Goal: Share content: Share content

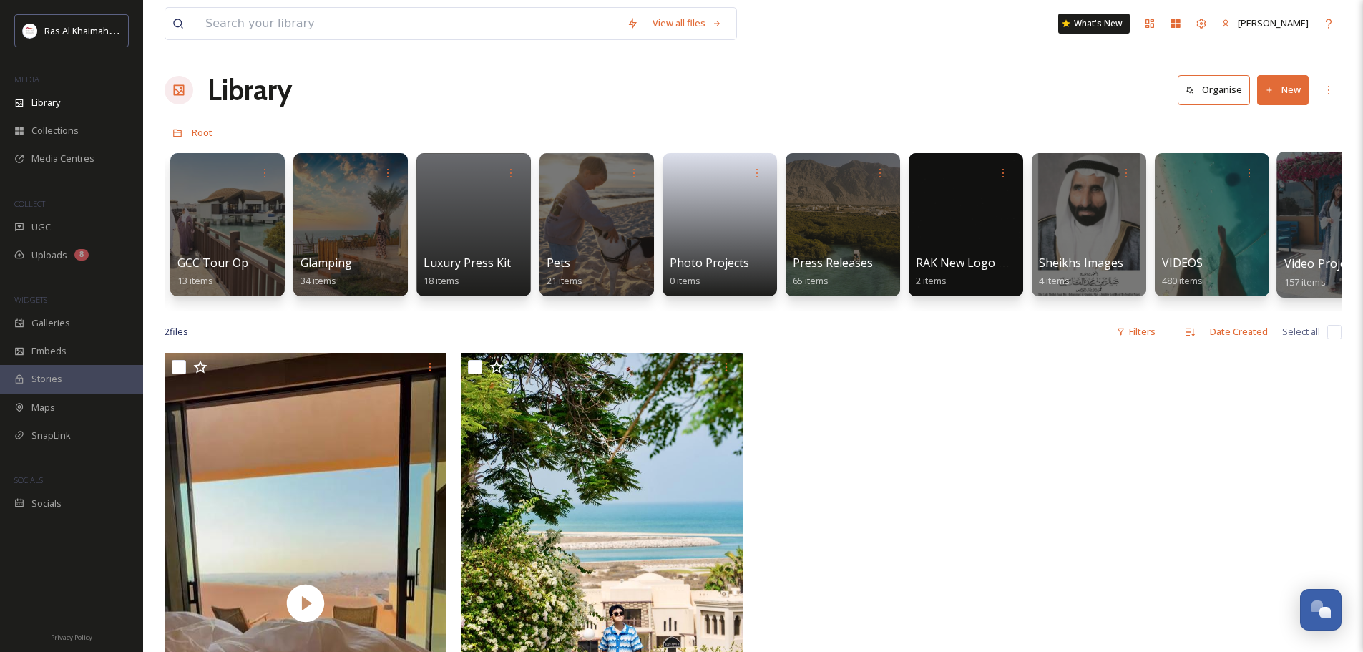
scroll to position [0, 2457]
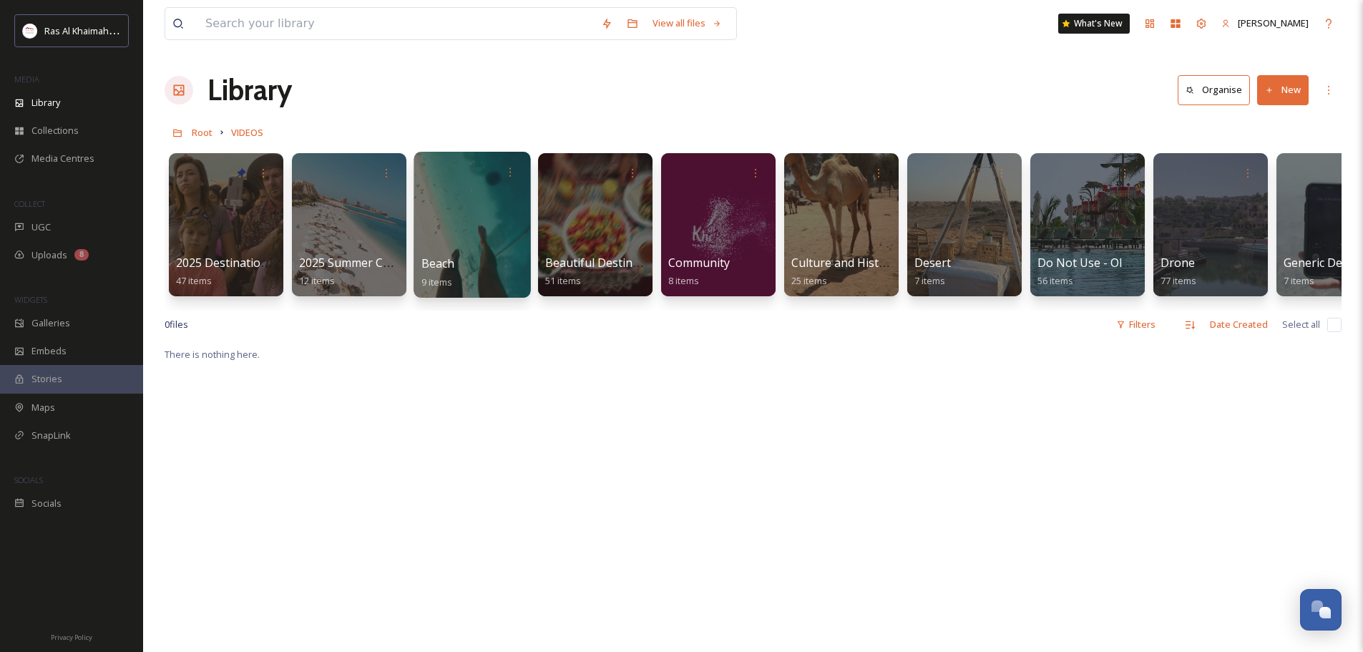
click at [502, 220] on div at bounding box center [472, 225] width 117 height 146
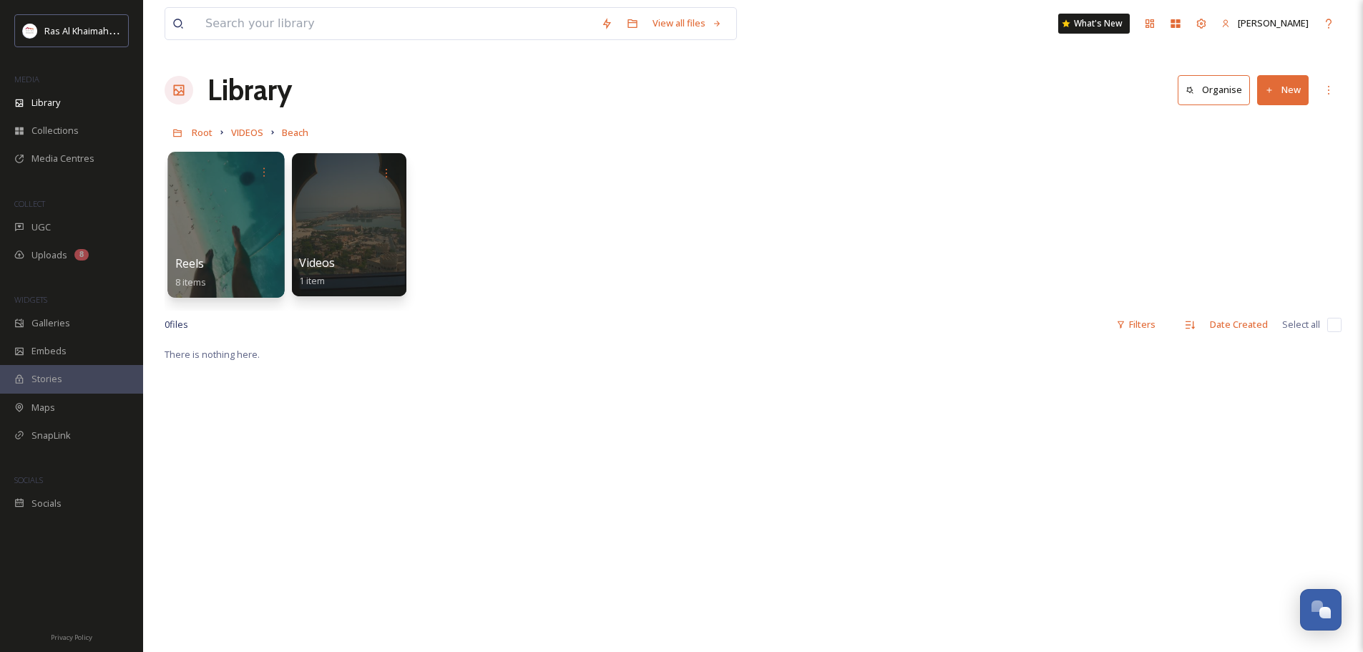
click at [262, 232] on div at bounding box center [225, 225] width 117 height 146
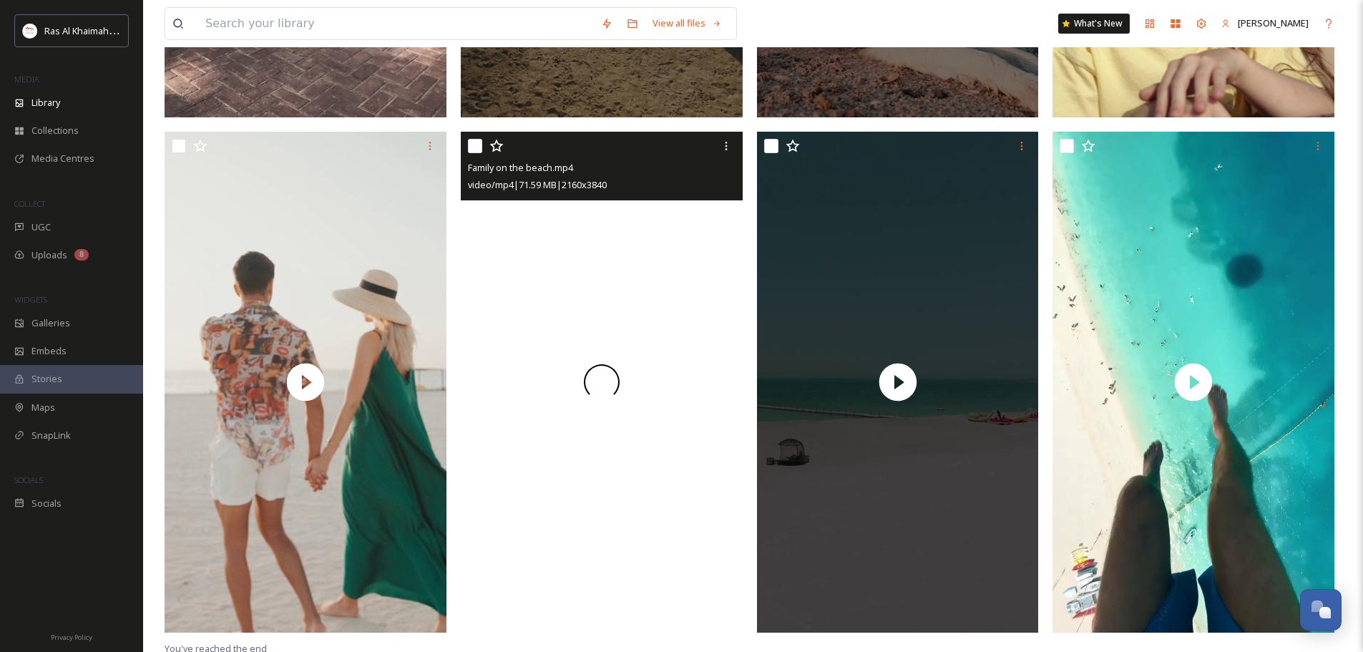
scroll to position [584, 0]
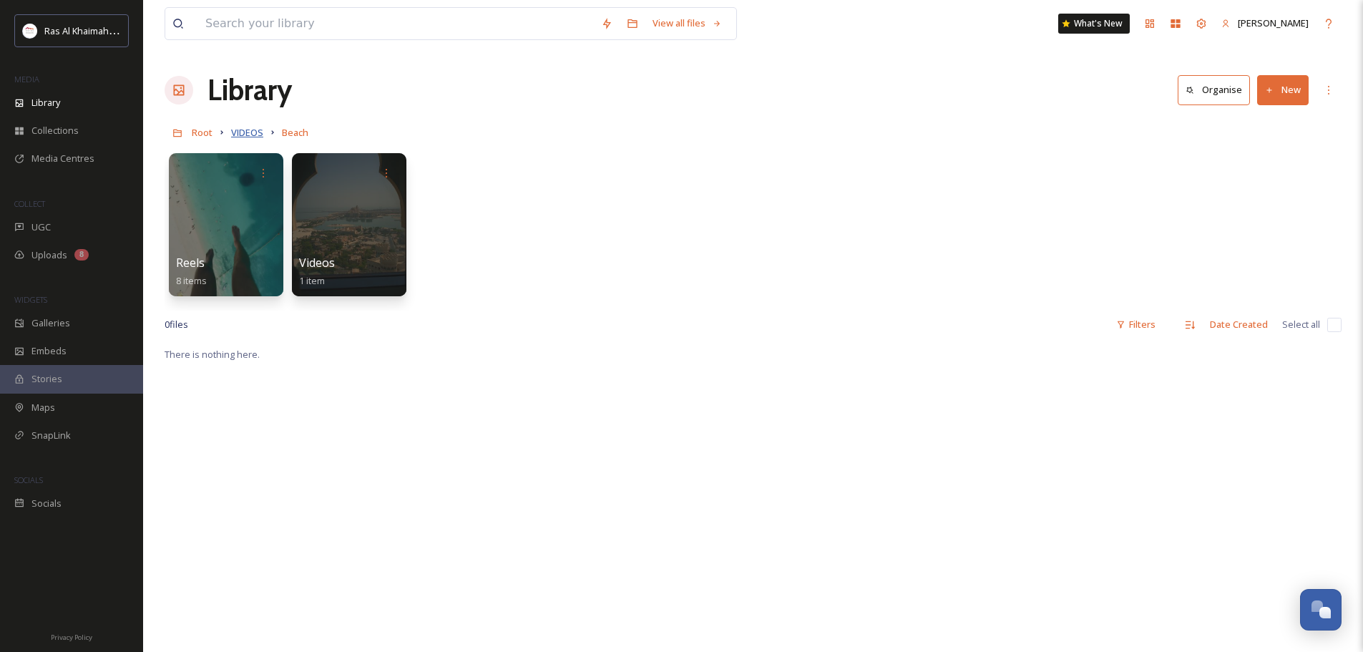
click at [245, 137] on span "VIDEOS" at bounding box center [247, 132] width 32 height 13
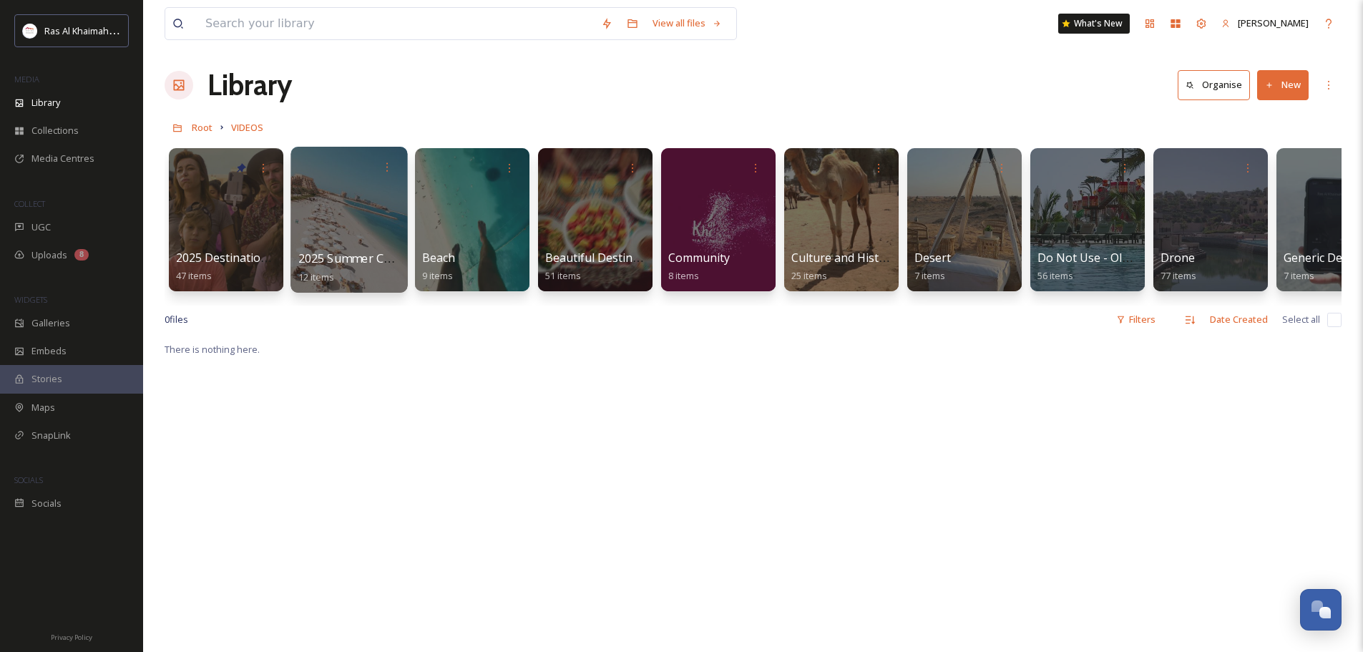
click at [362, 230] on div at bounding box center [348, 220] width 117 height 146
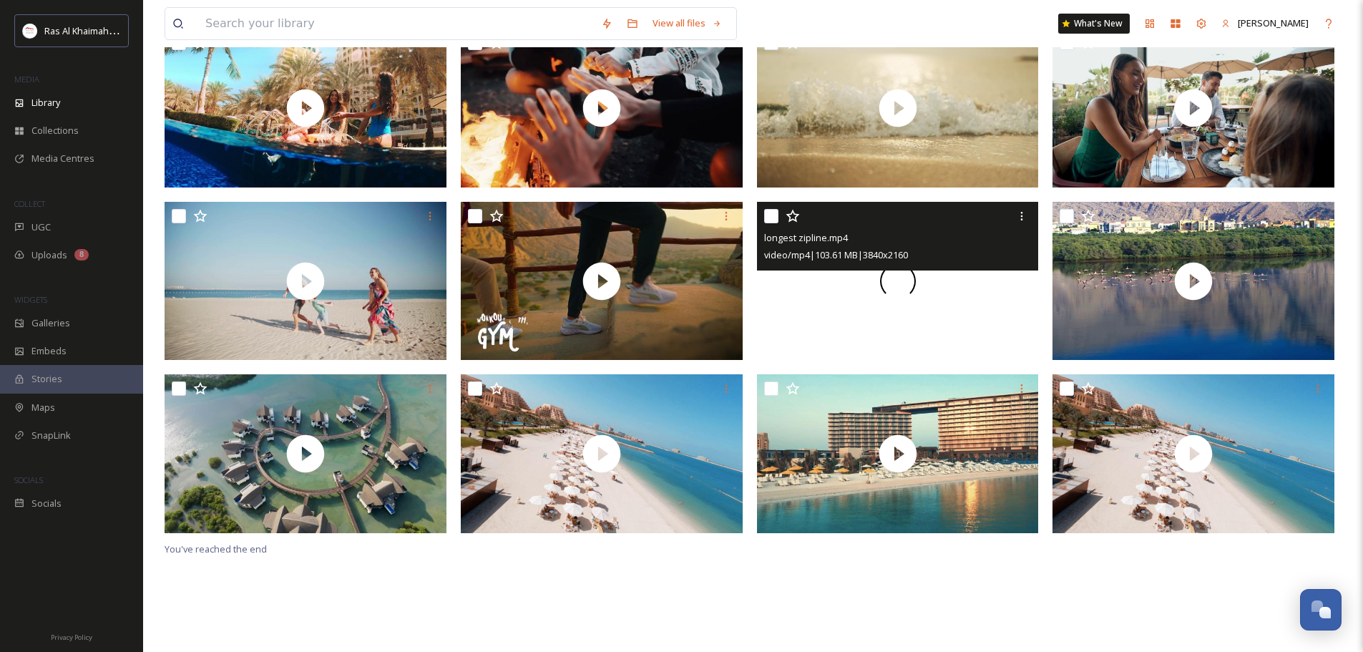
scroll to position [195, 0]
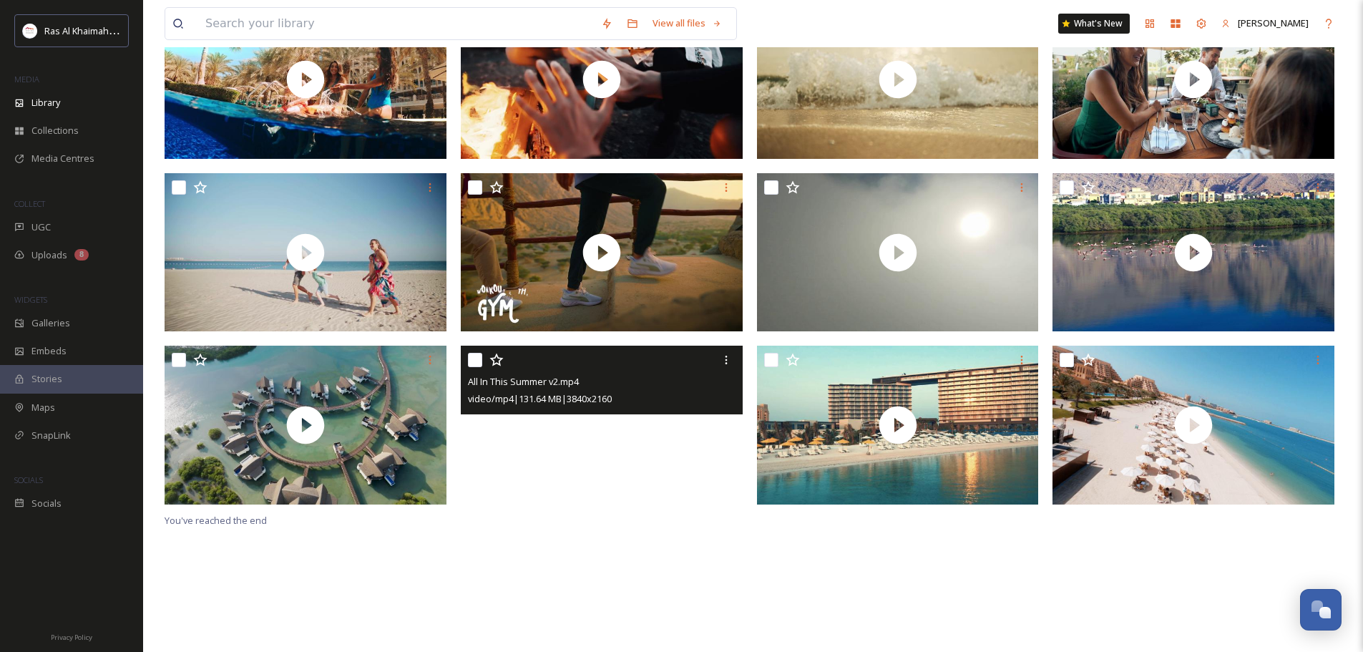
click at [658, 426] on video "All In This Summer v2.mp4" at bounding box center [602, 425] width 282 height 159
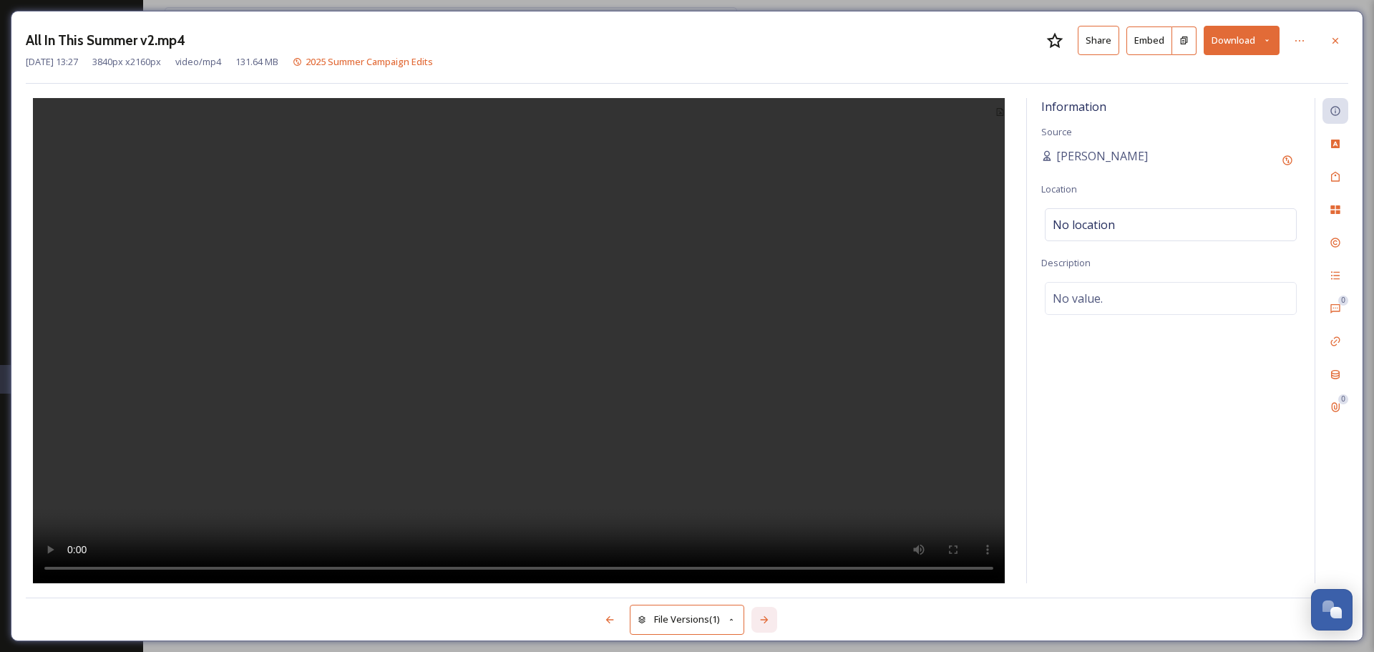
click at [774, 610] on div at bounding box center [764, 620] width 26 height 26
click at [1336, 36] on icon at bounding box center [1334, 40] width 11 height 11
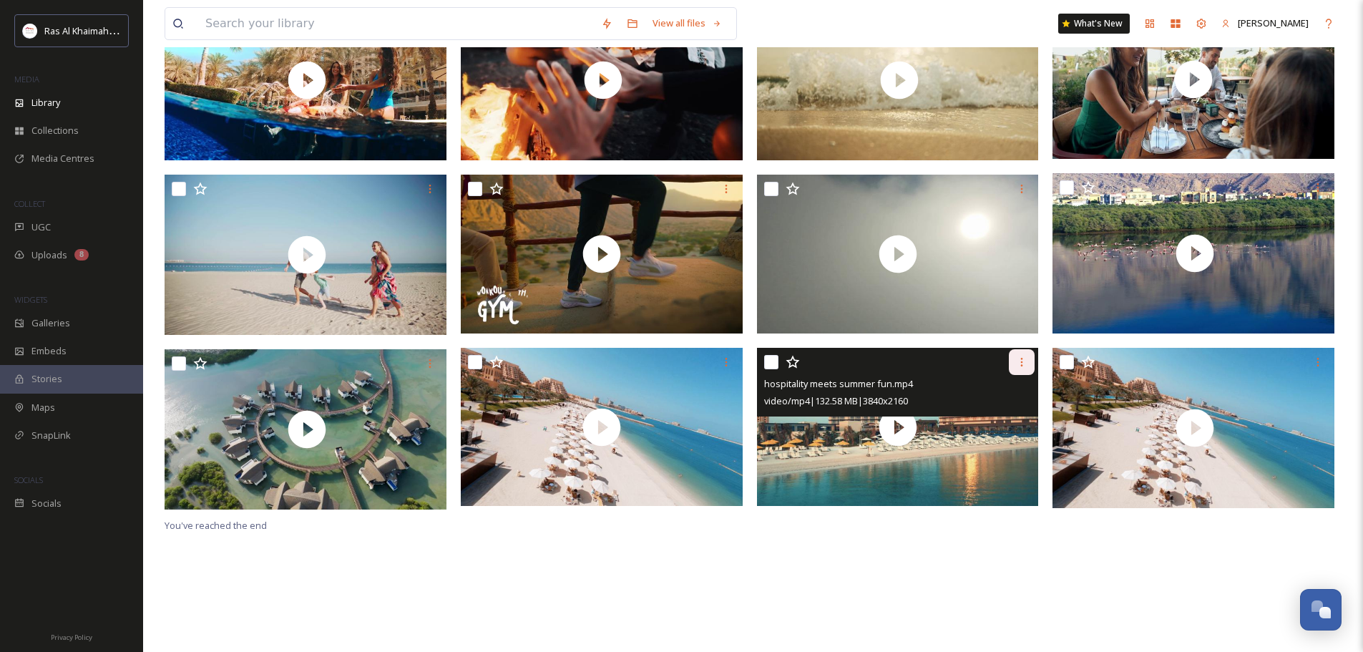
click at [1022, 360] on icon at bounding box center [1021, 361] width 11 height 11
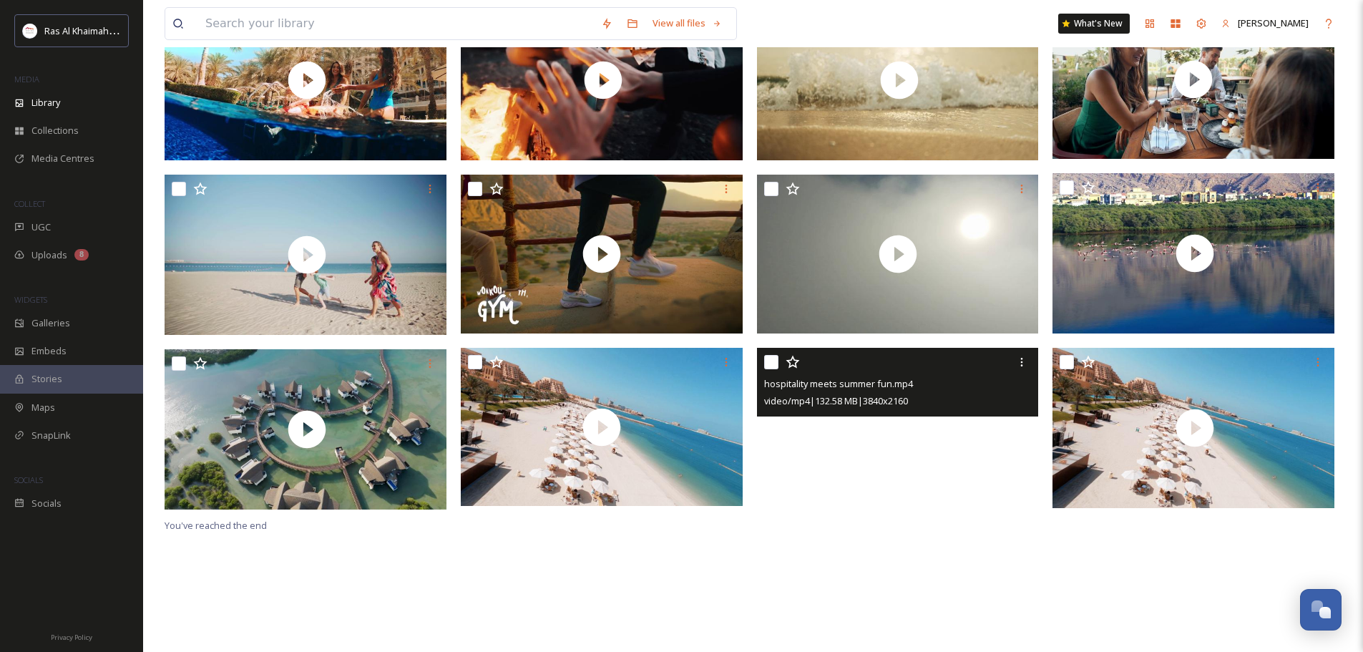
click at [854, 457] on video "hospitality meets summer fun.mp4" at bounding box center [898, 427] width 282 height 159
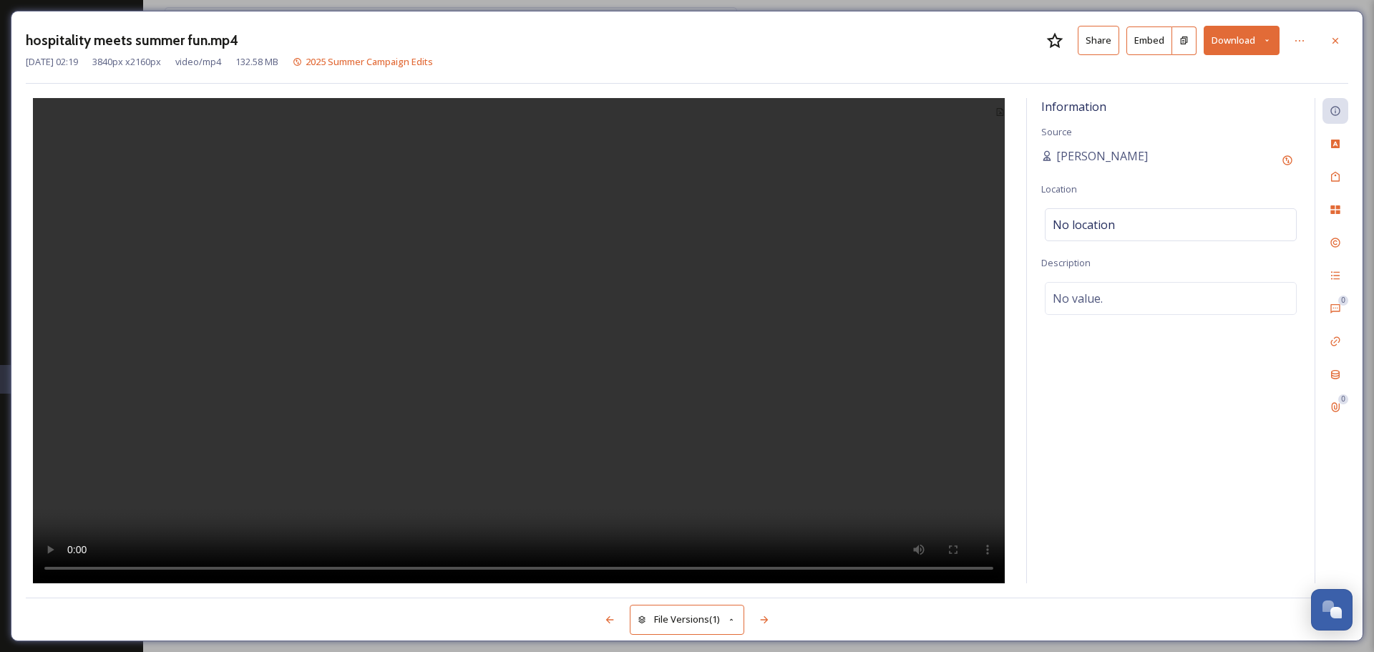
click at [1087, 49] on button "Share" at bounding box center [1097, 40] width 41 height 29
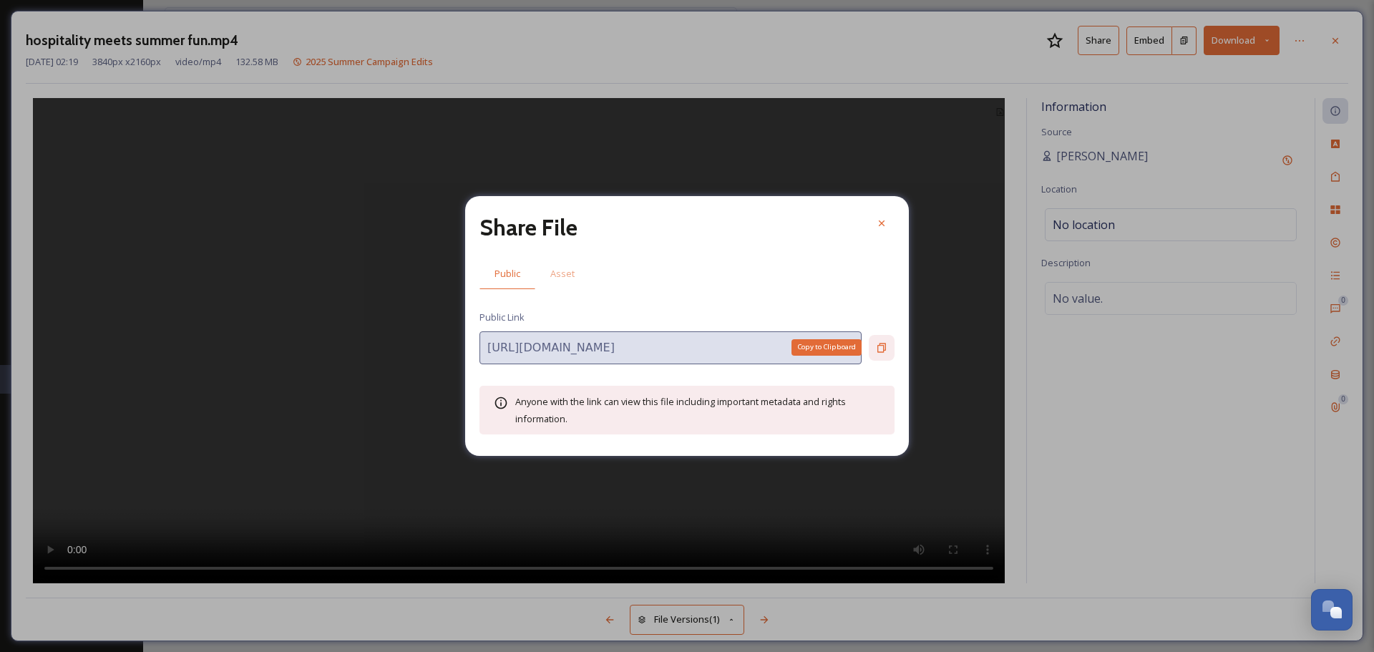
click at [883, 349] on icon at bounding box center [881, 347] width 9 height 9
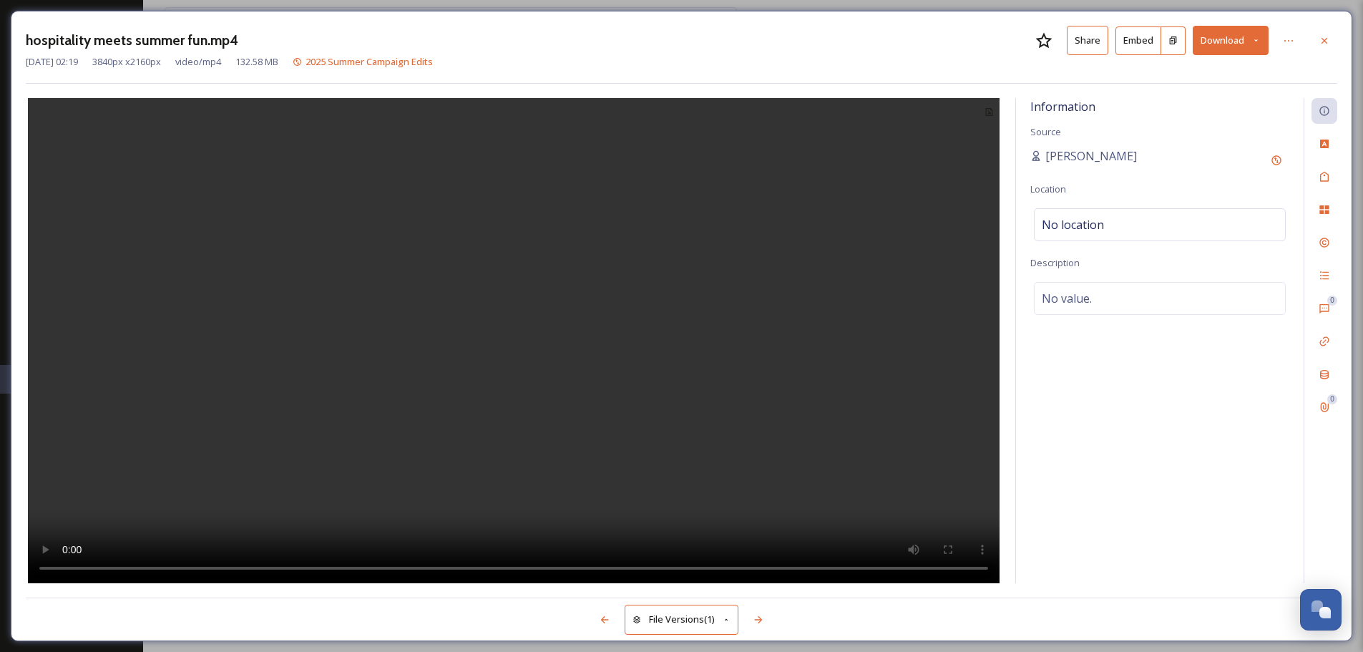
click at [1097, 43] on button "Share" at bounding box center [1087, 40] width 41 height 29
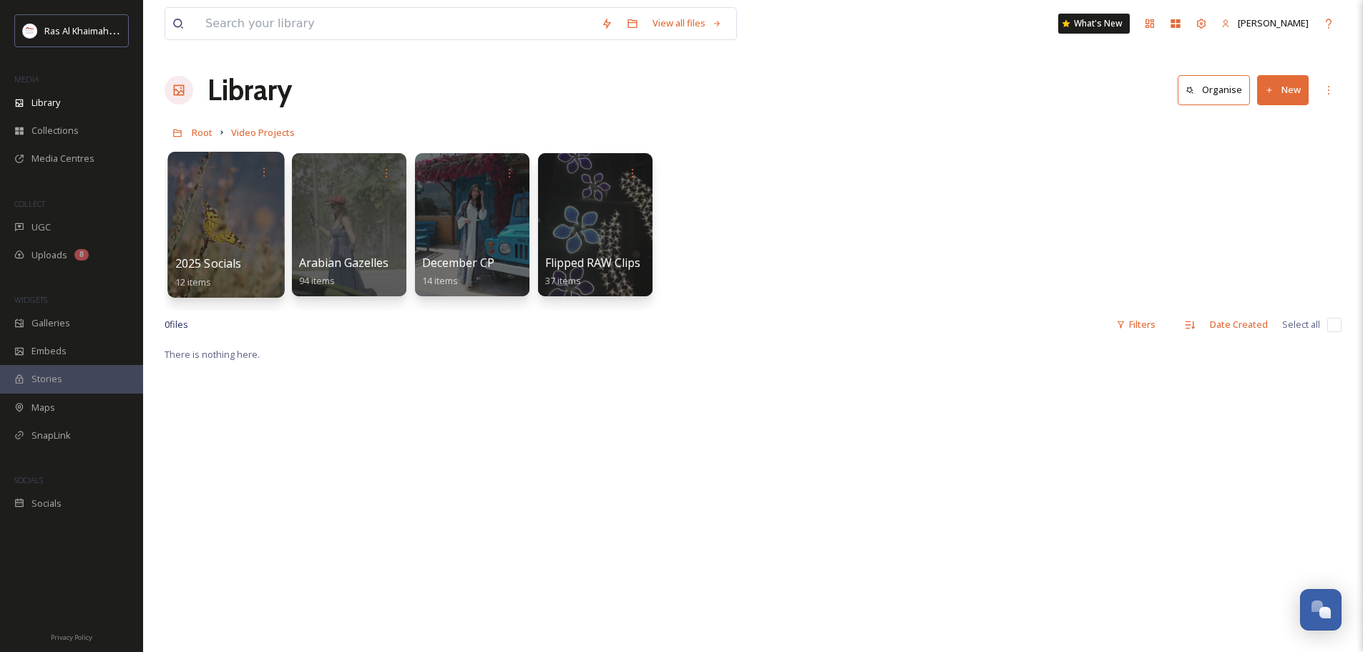
click at [255, 229] on div at bounding box center [225, 225] width 117 height 146
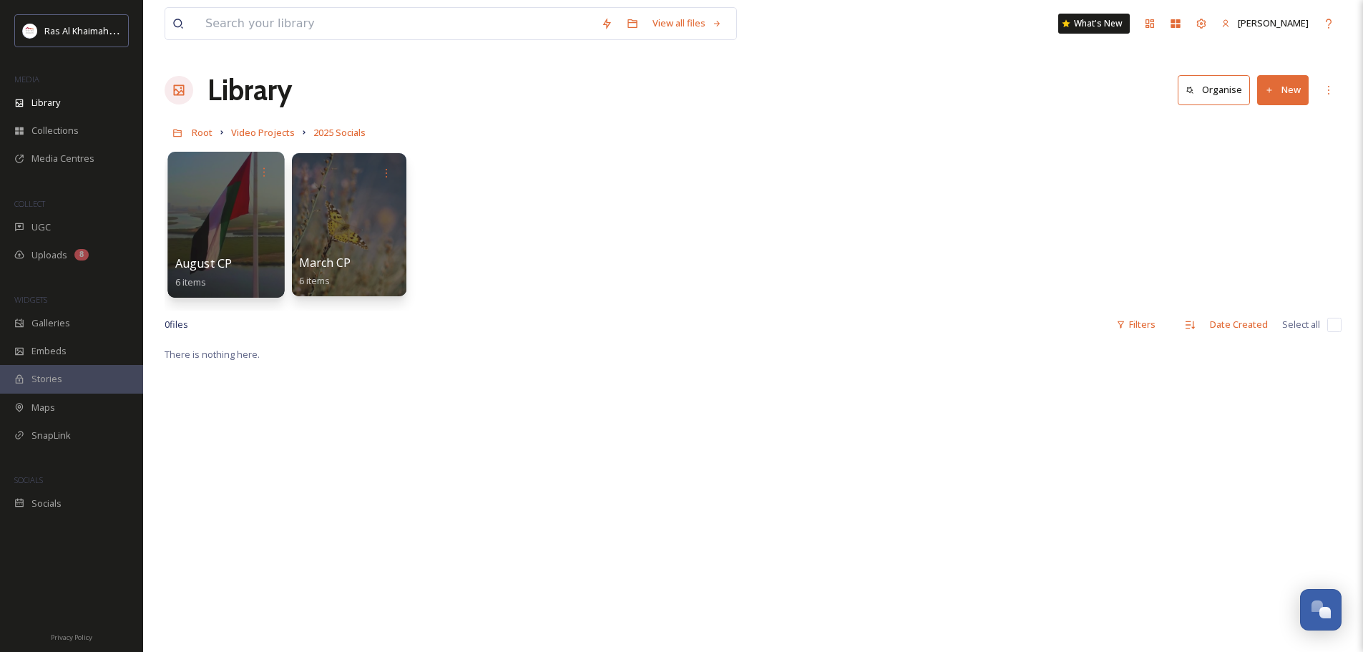
click at [184, 251] on div at bounding box center [225, 225] width 117 height 146
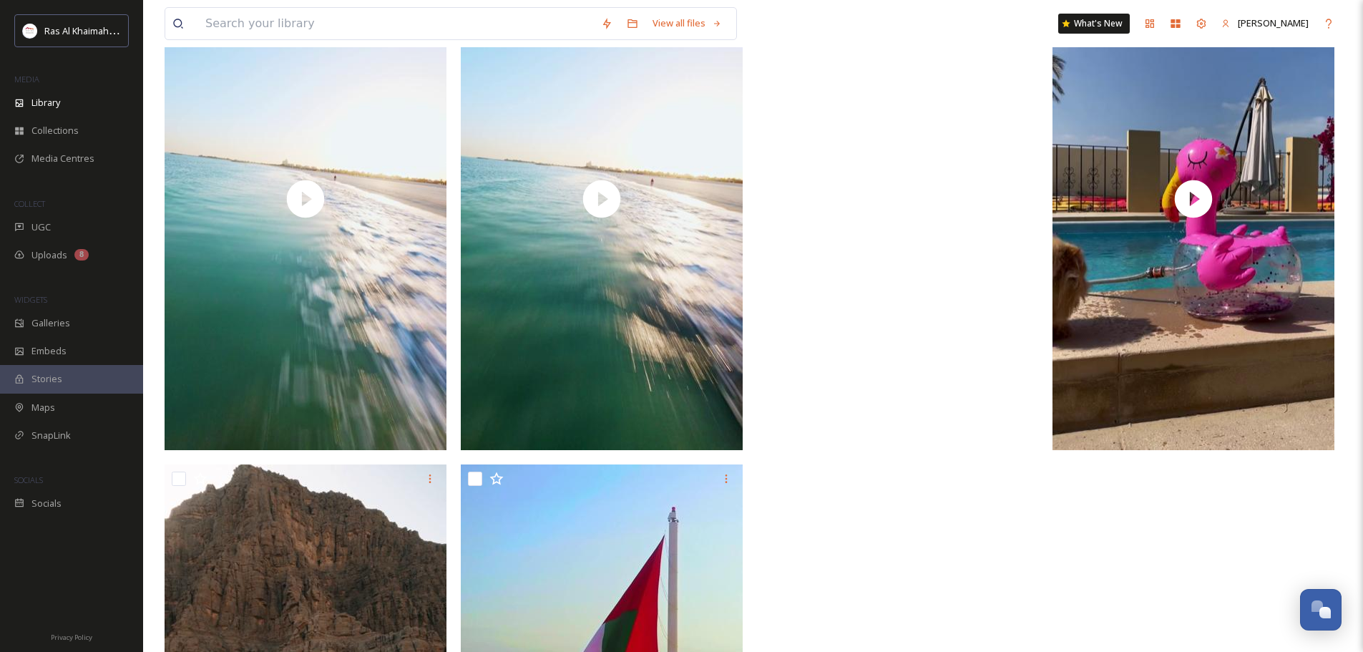
scroll to position [155, 0]
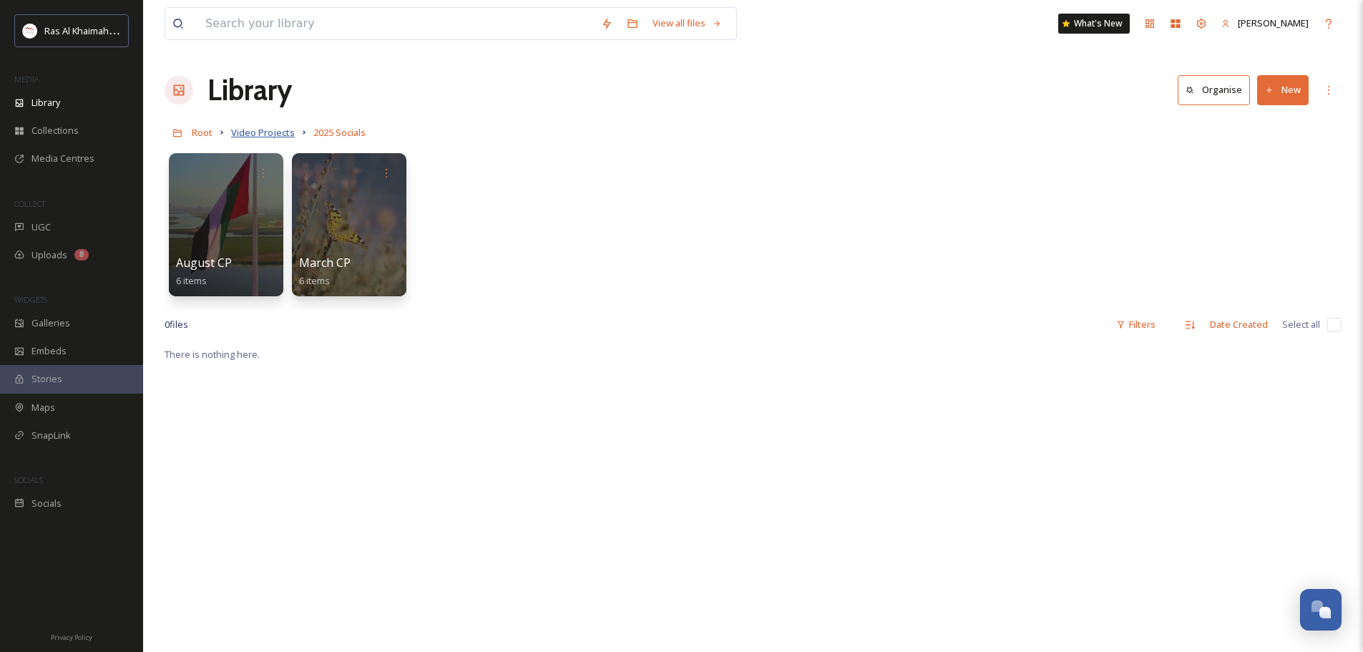
click at [287, 139] on span "Video Projects" at bounding box center [263, 132] width 64 height 13
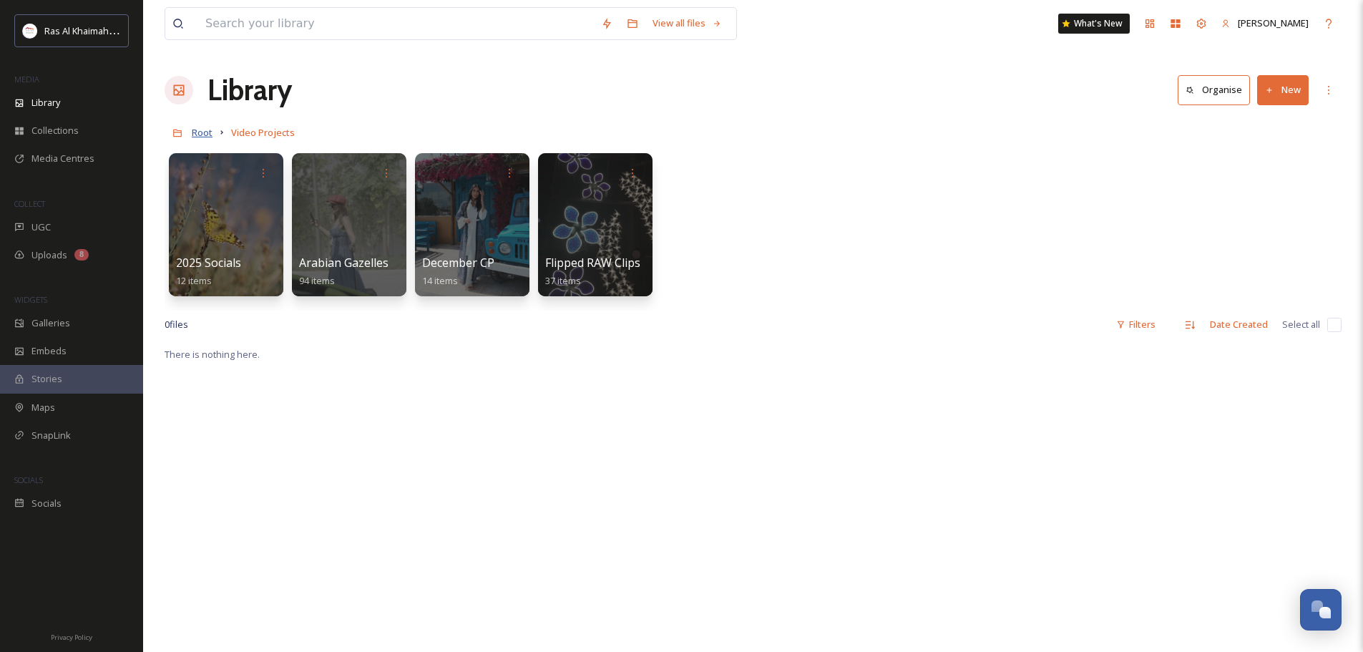
click at [206, 131] on span "Root" at bounding box center [202, 132] width 21 height 13
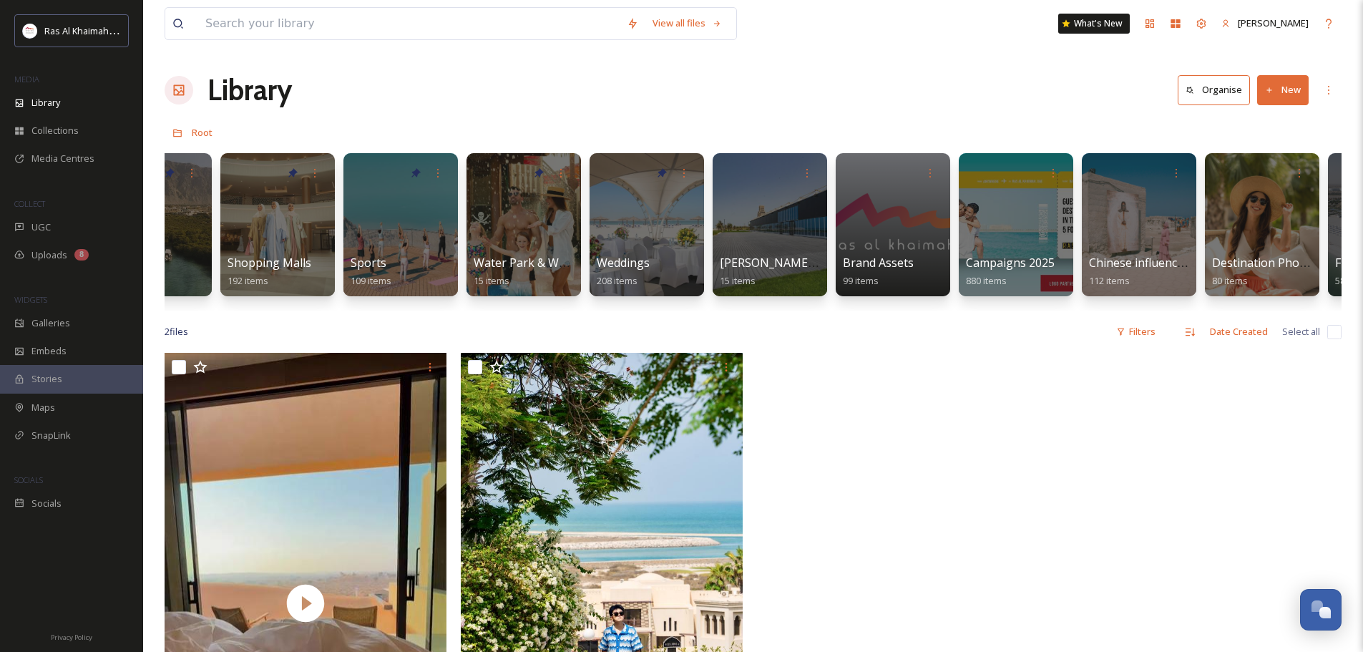
scroll to position [0, 2515]
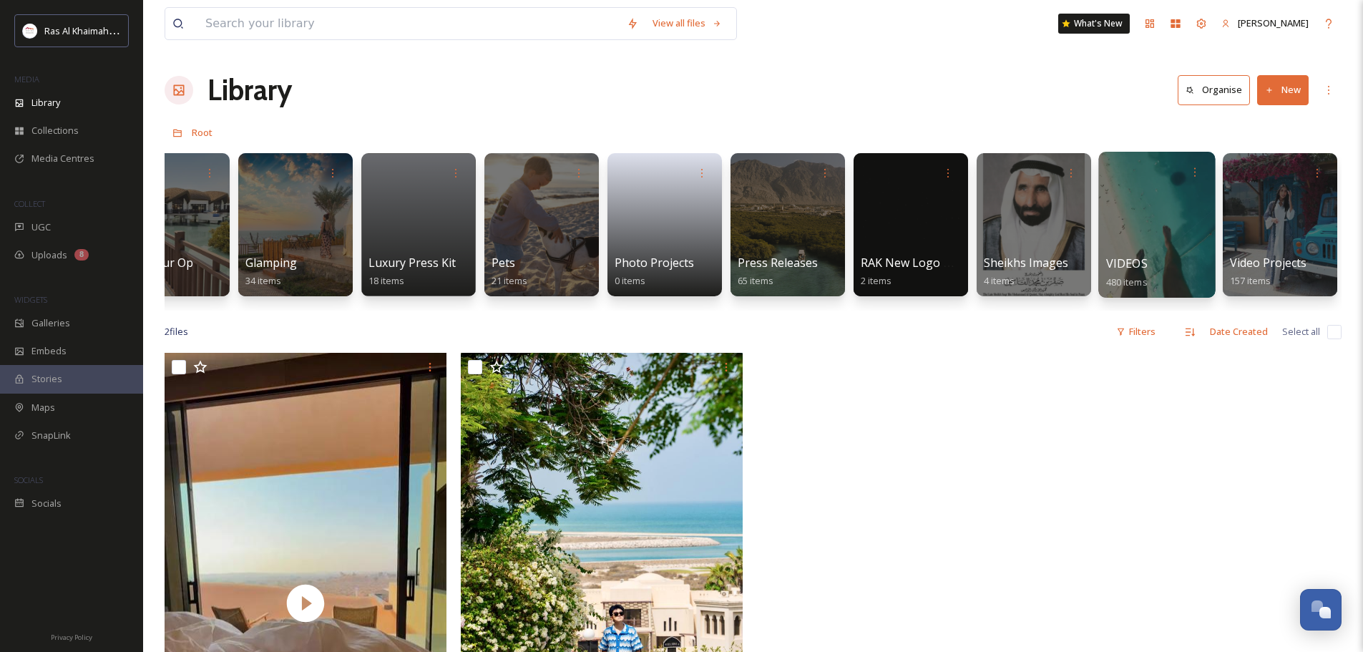
click at [1160, 240] on div at bounding box center [1156, 225] width 117 height 146
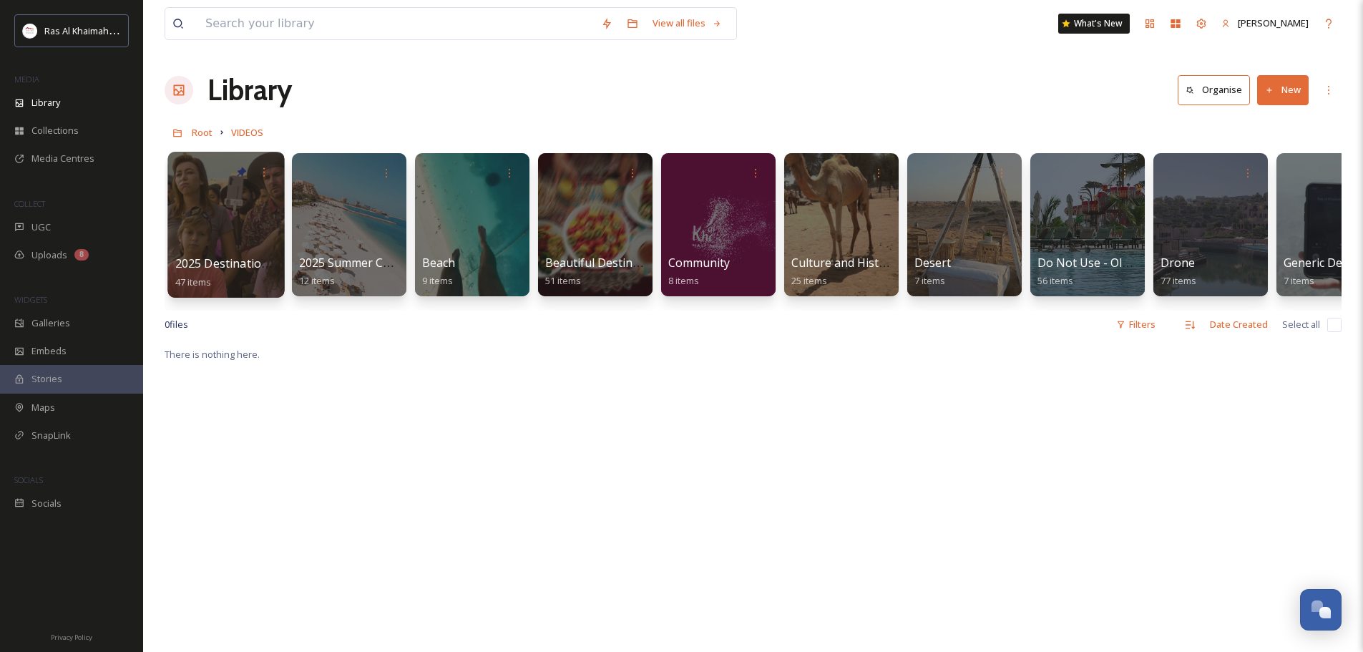
click at [221, 245] on div at bounding box center [225, 225] width 117 height 146
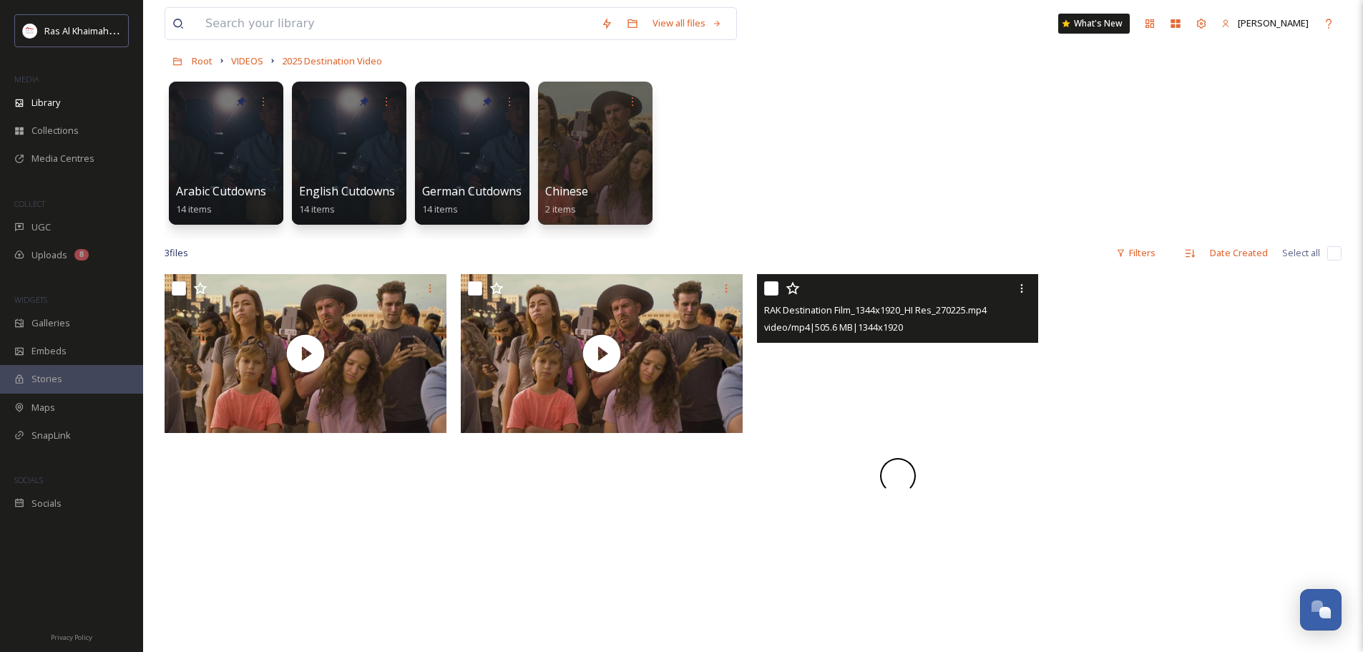
scroll to position [215, 0]
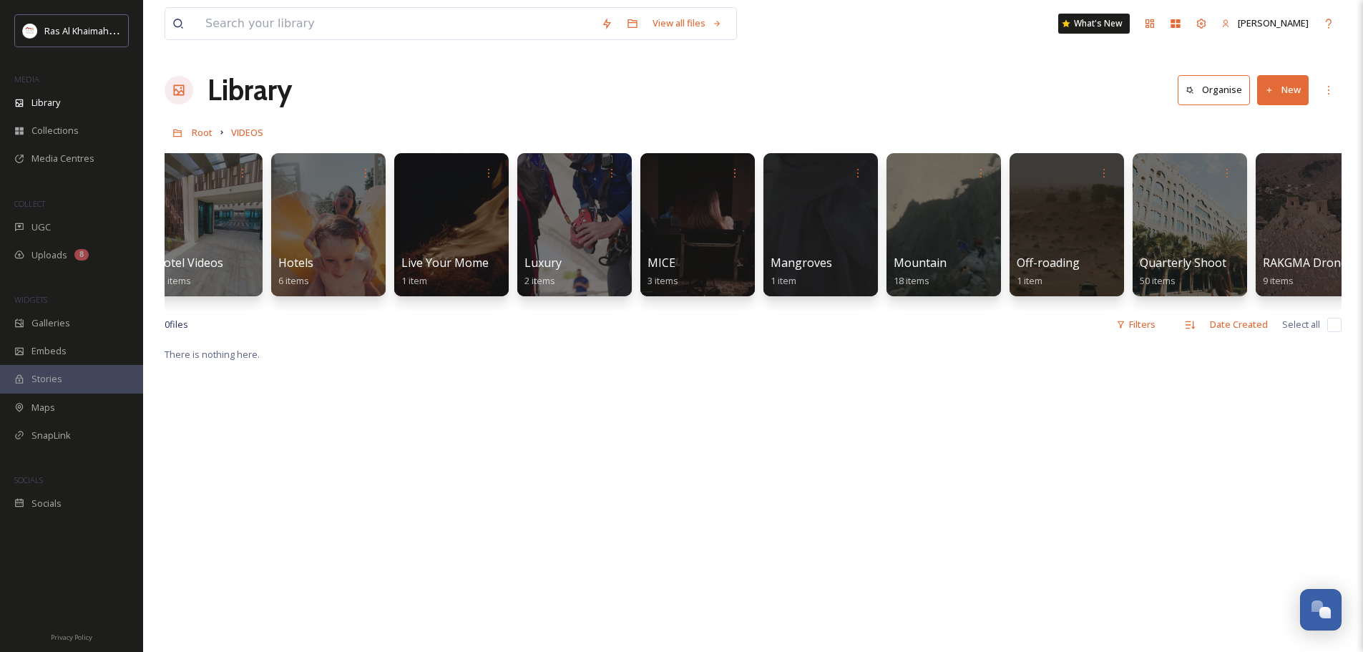
scroll to position [0, 1653]
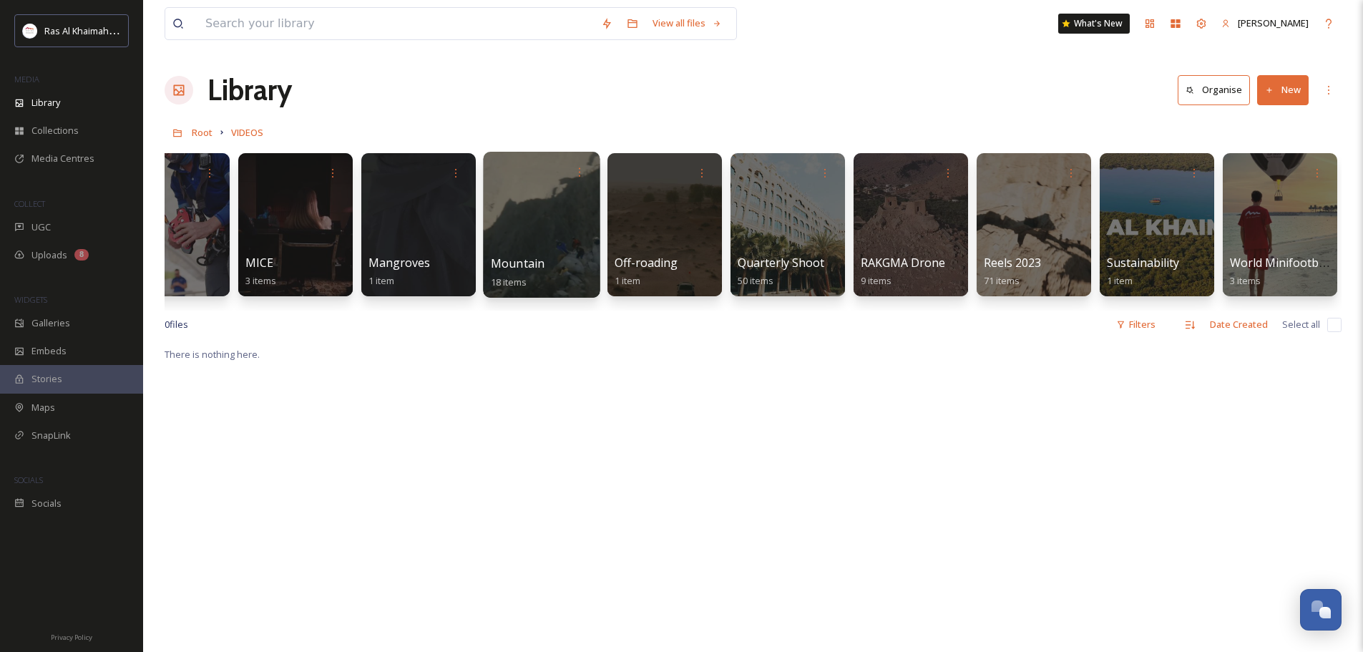
click at [544, 254] on div at bounding box center [541, 225] width 117 height 146
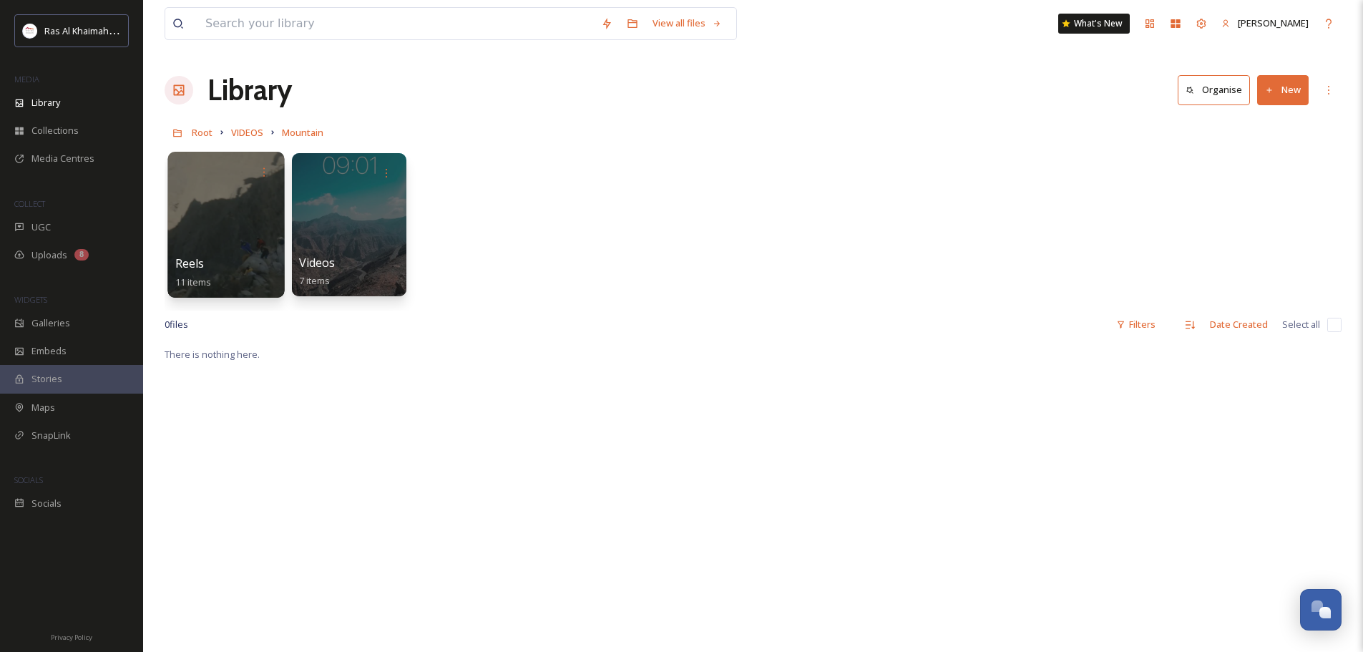
click at [263, 225] on div at bounding box center [225, 225] width 117 height 146
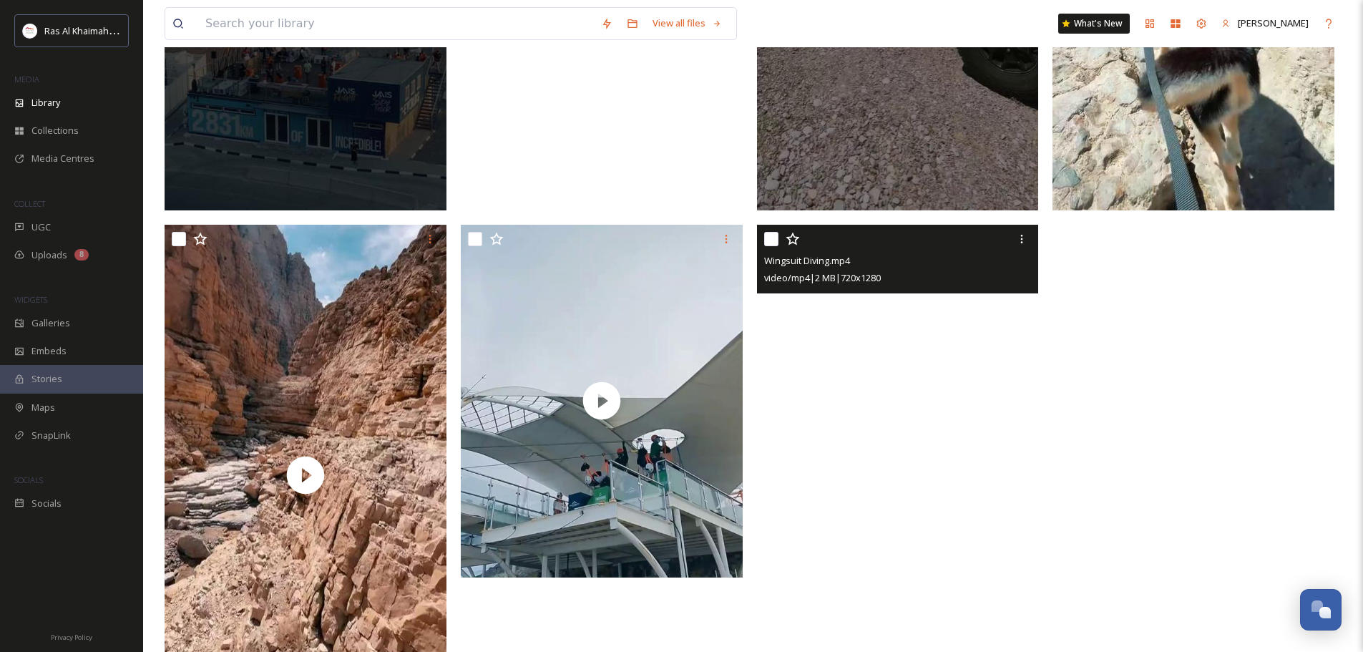
scroll to position [1100, 0]
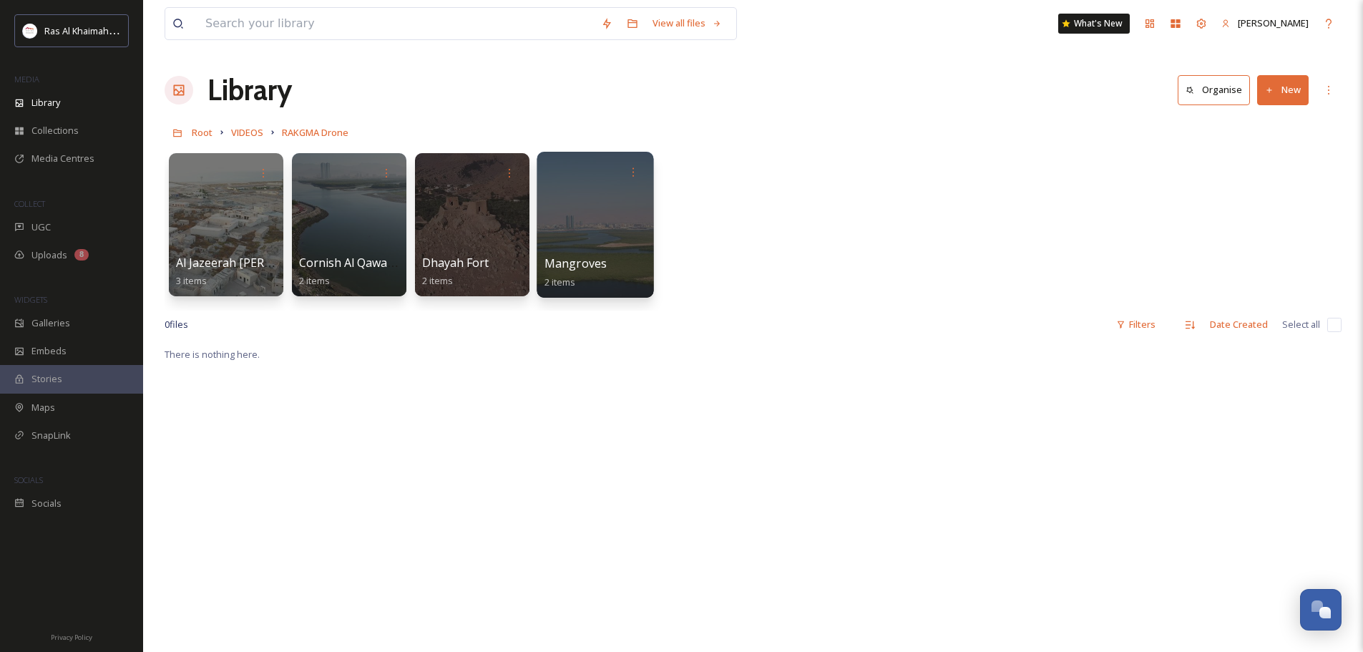
click at [628, 205] on div at bounding box center [595, 225] width 117 height 146
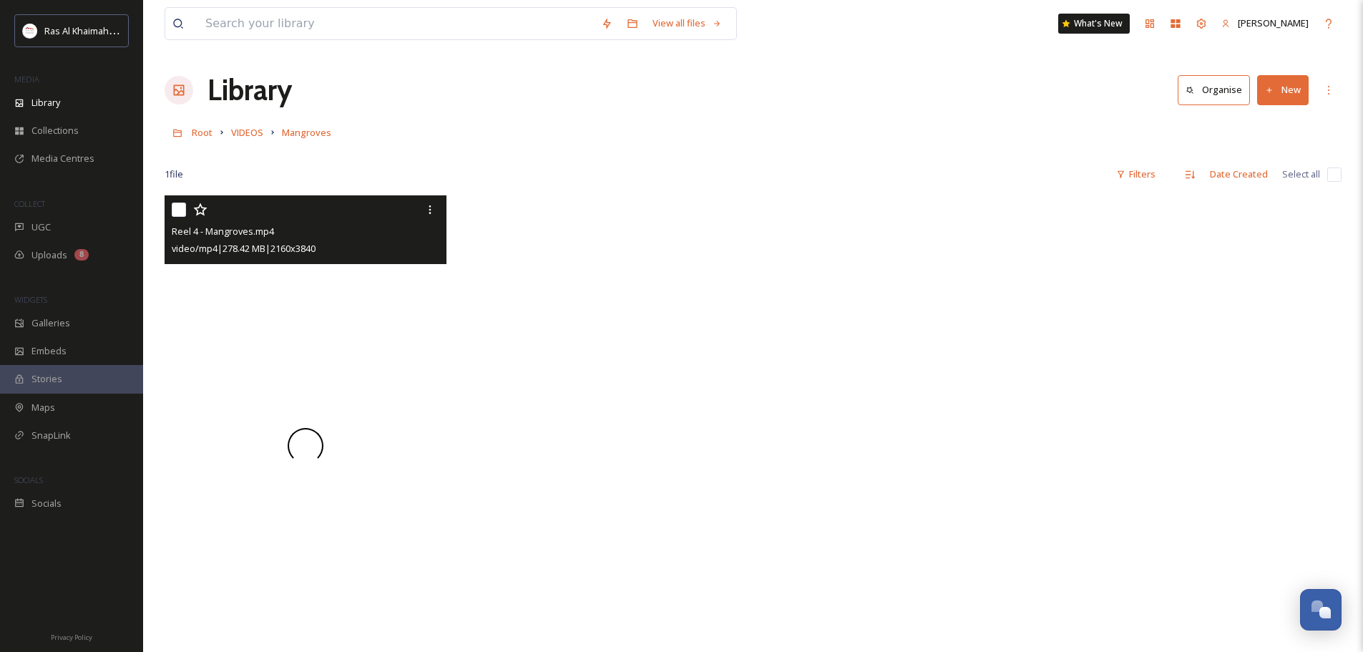
click at [331, 435] on div at bounding box center [306, 445] width 282 height 501
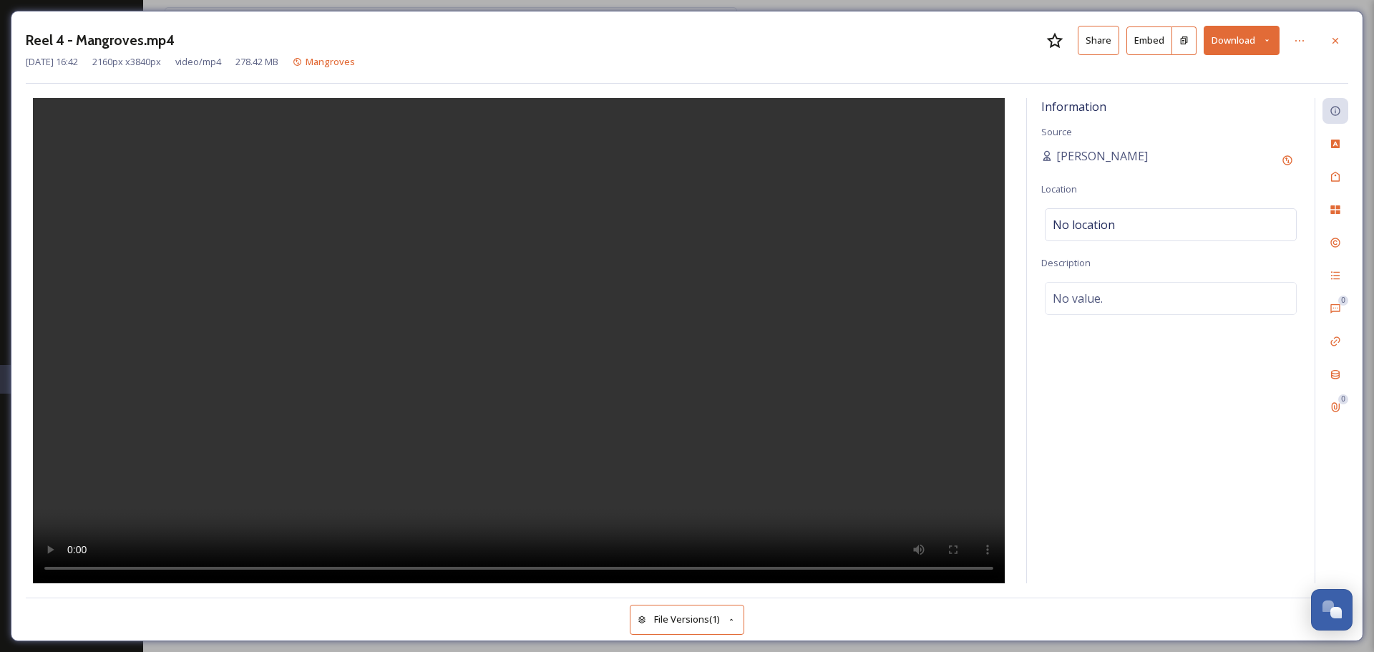
click at [1098, 49] on button "Share" at bounding box center [1097, 40] width 41 height 29
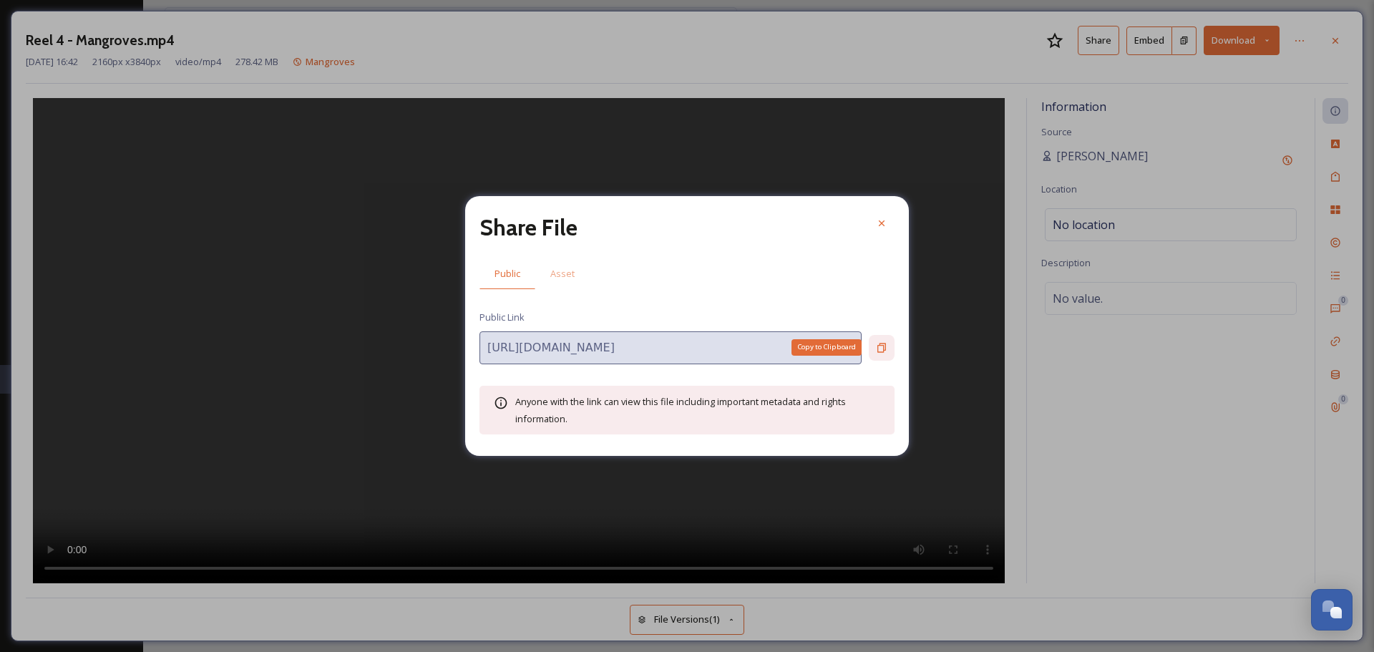
click at [875, 353] on div "Copy to Clipboard" at bounding box center [882, 348] width 26 height 26
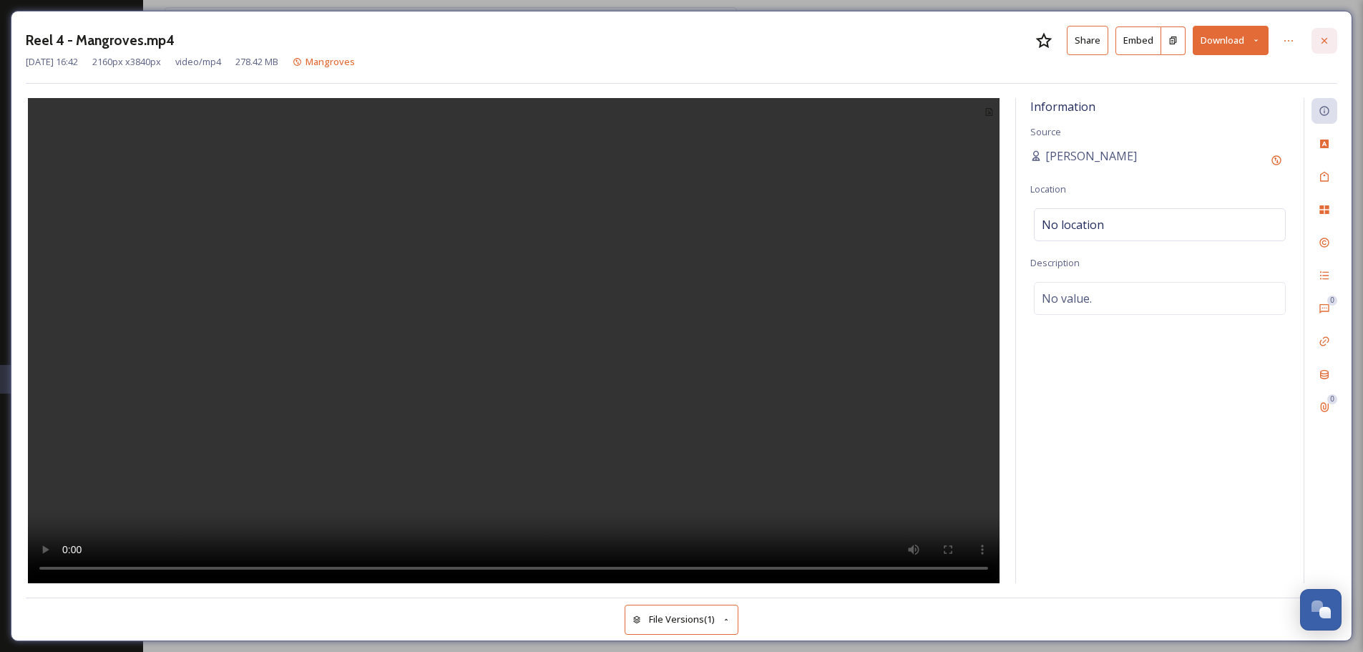
click at [1317, 41] on div at bounding box center [1324, 41] width 26 height 26
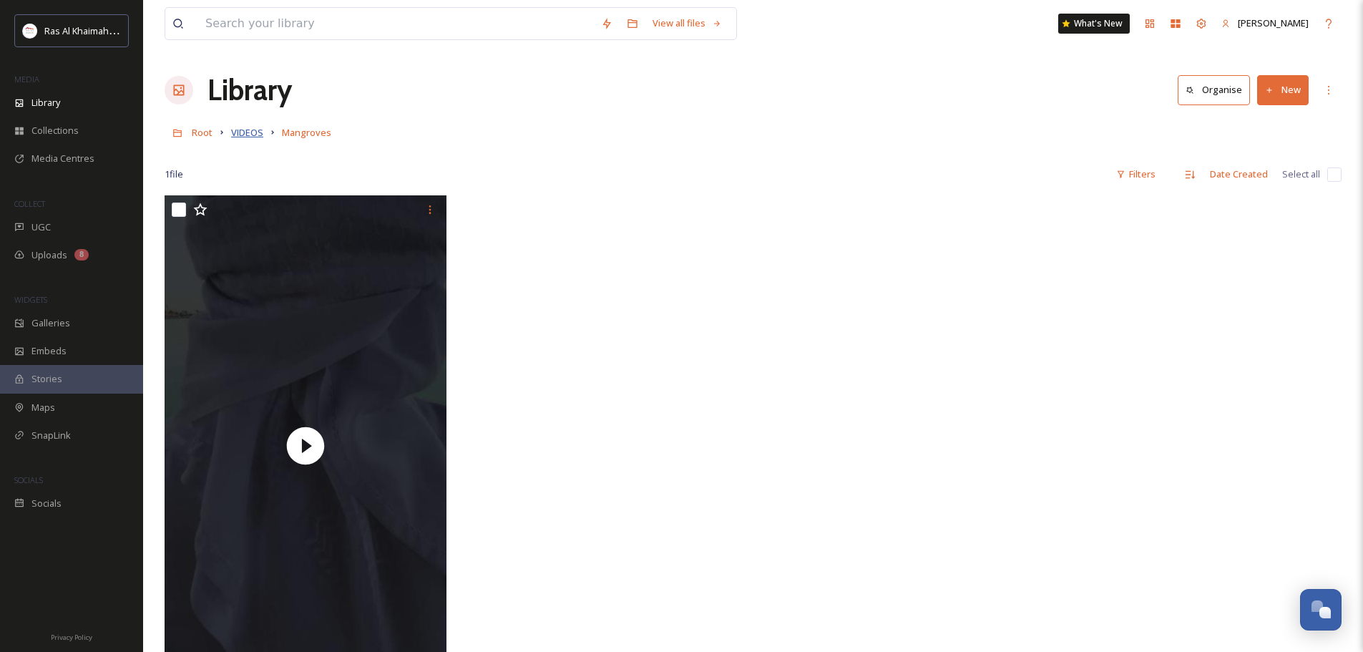
click at [253, 132] on span "VIDEOS" at bounding box center [247, 132] width 32 height 13
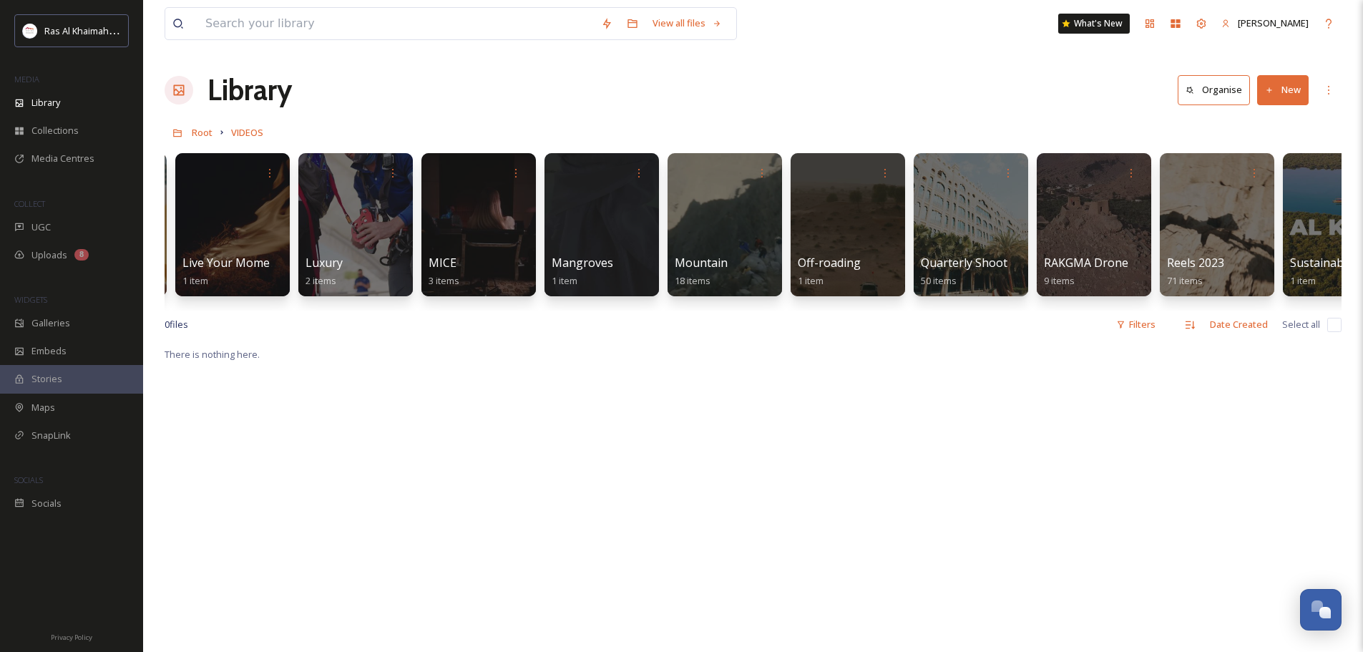
scroll to position [0, 1653]
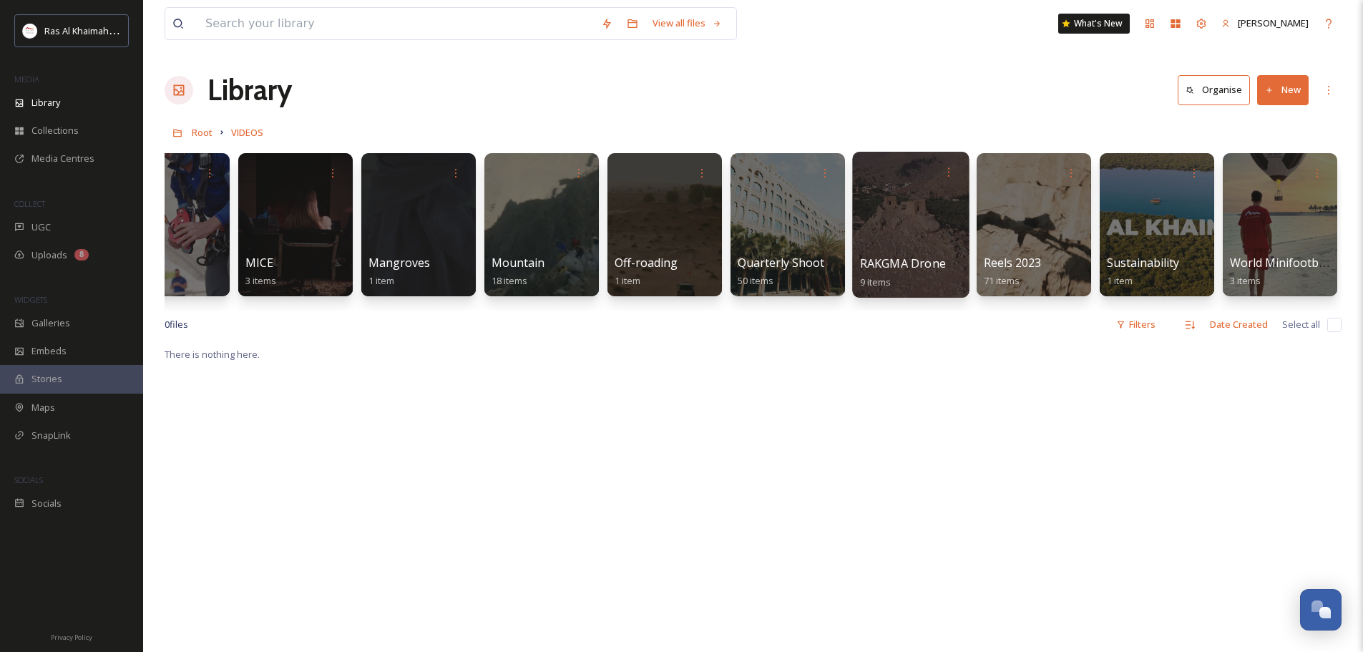
click at [900, 222] on div at bounding box center [910, 225] width 117 height 146
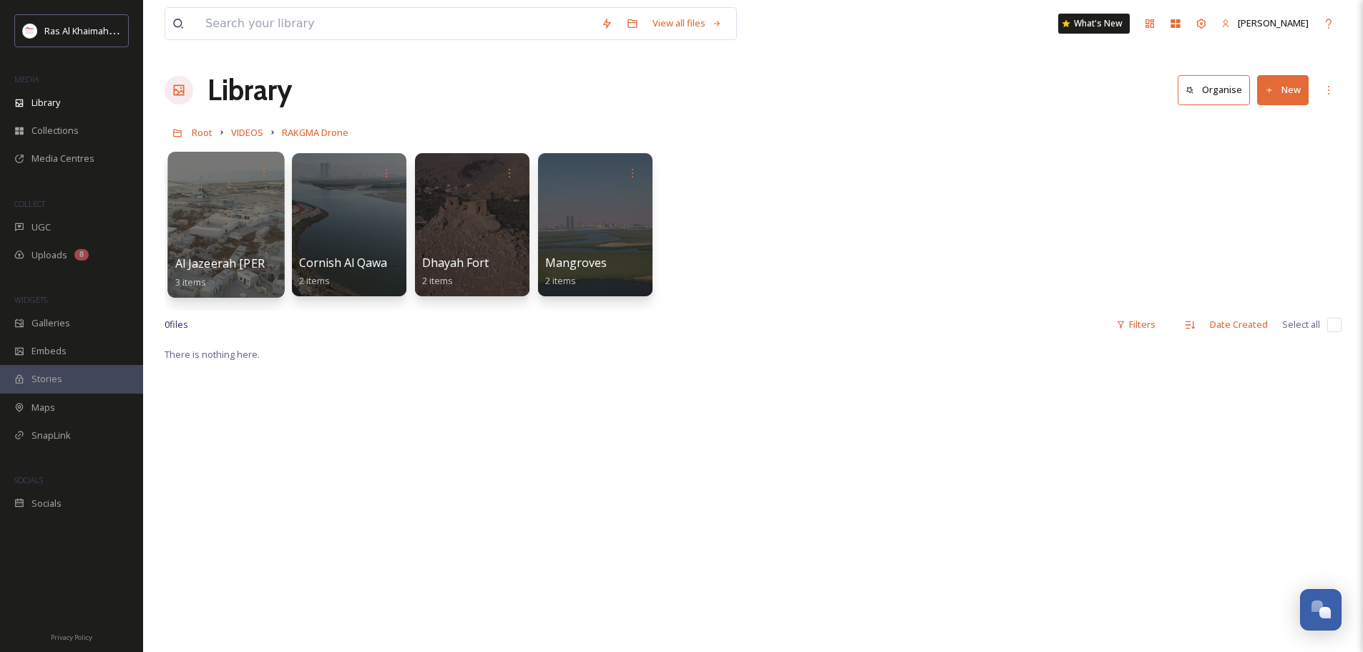
click at [255, 227] on div at bounding box center [225, 225] width 117 height 146
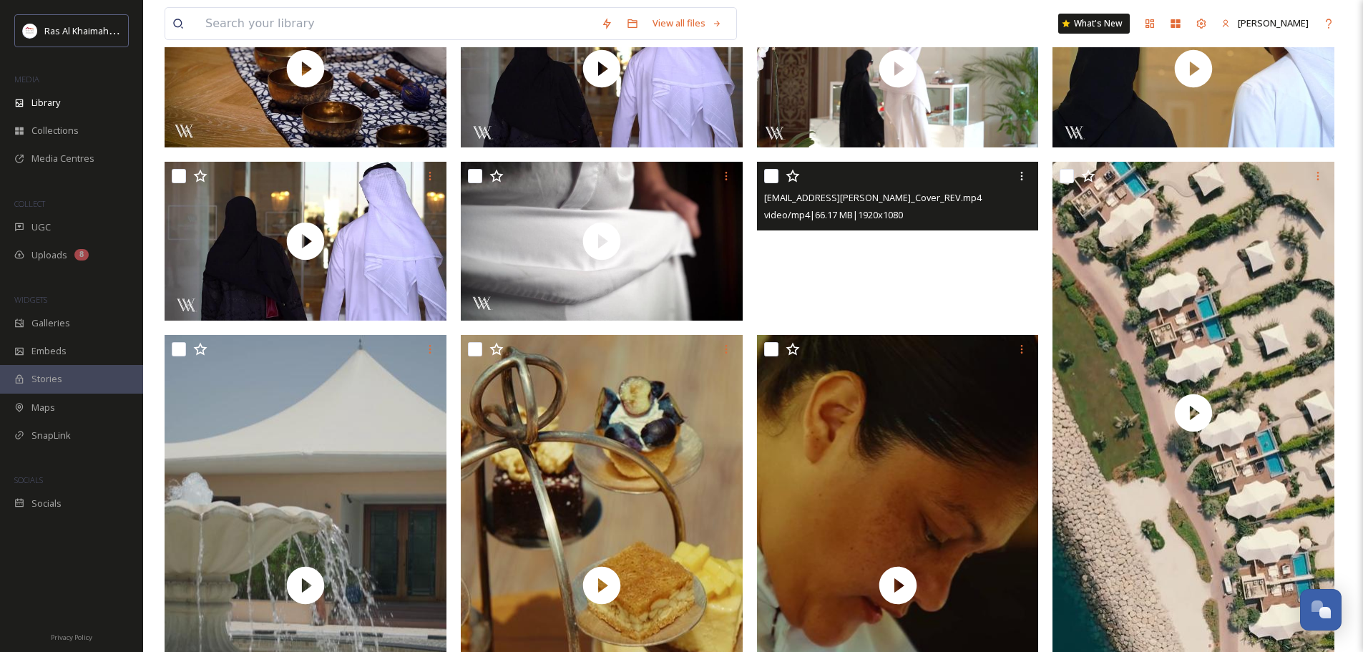
scroll to position [429, 0]
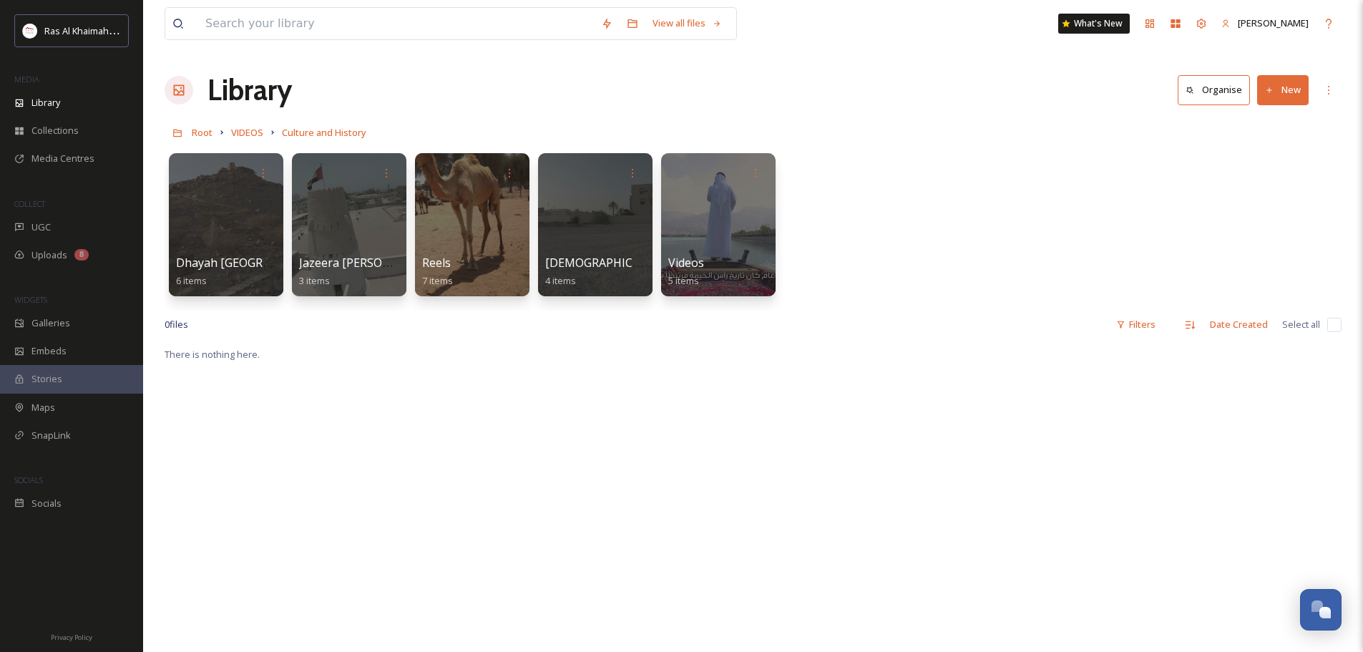
click at [255, 127] on link "VIDEOS" at bounding box center [247, 132] width 32 height 17
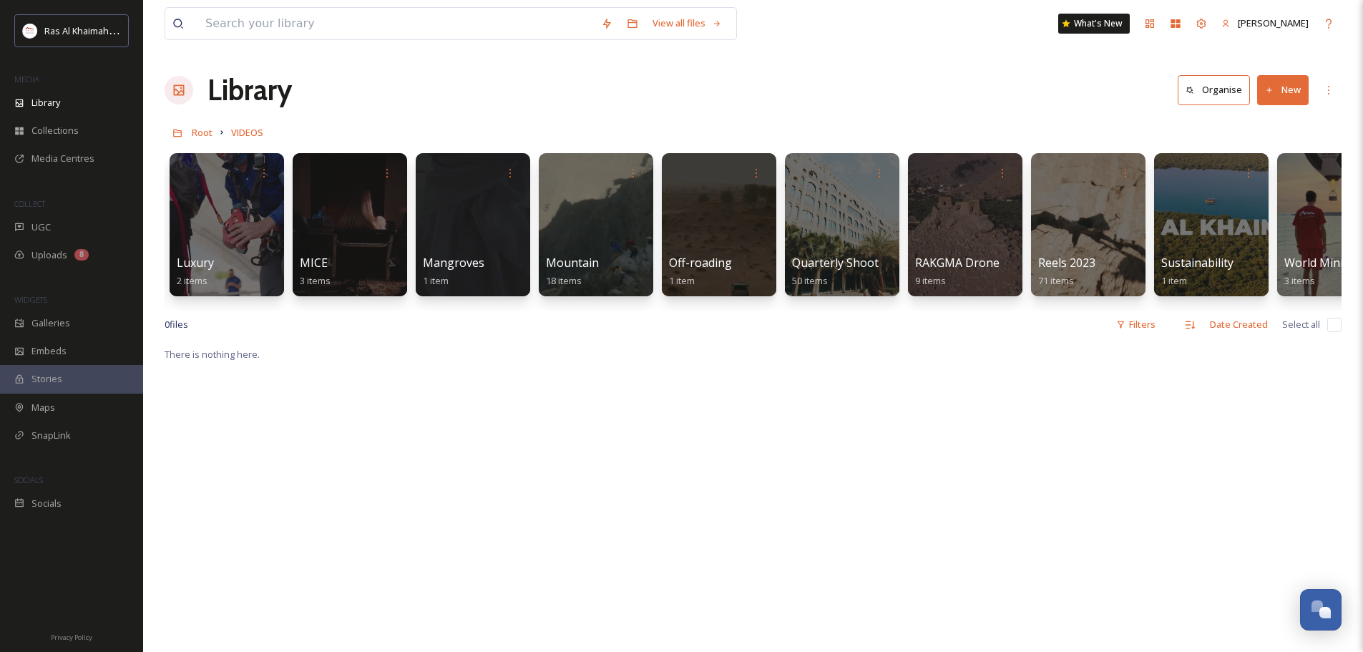
scroll to position [0, 1653]
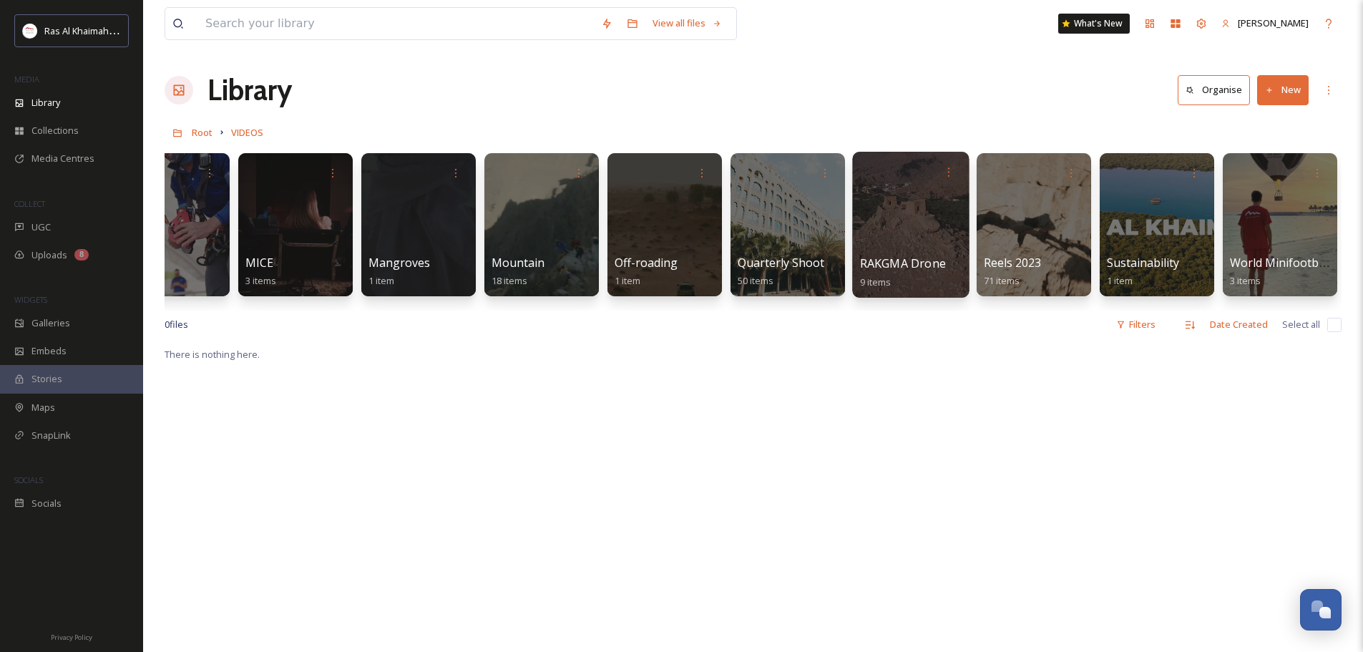
drag, startPoint x: 906, startPoint y: 255, endPoint x: 887, endPoint y: 261, distance: 20.4
click at [887, 261] on span "RAKGMA Drone" at bounding box center [903, 263] width 86 height 16
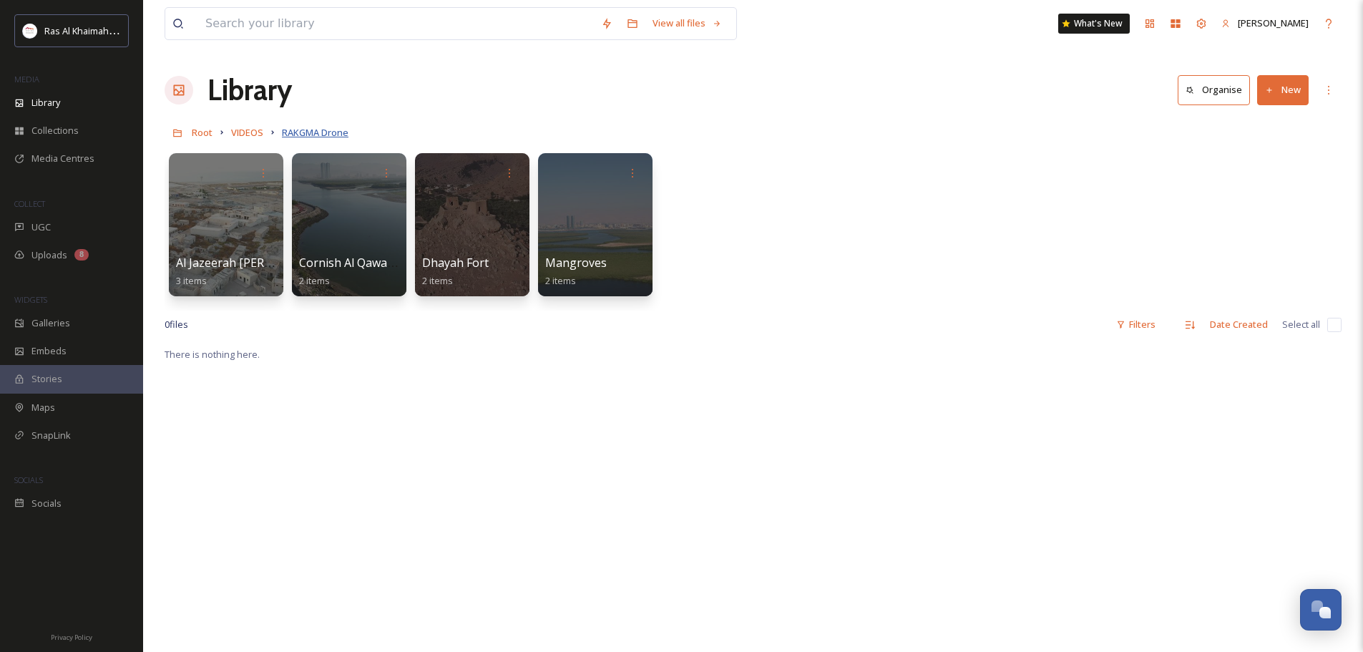
click at [310, 132] on span "RAKGMA Drone" at bounding box center [315, 132] width 67 height 13
click at [1329, 99] on div "More Options" at bounding box center [1329, 90] width 26 height 26
click at [1032, 183] on div "Al Jazeerah [PERSON_NAME] 3 items Cornish Al Qawasim and the [DEMOGRAPHIC_DATA]…" at bounding box center [753, 228] width 1177 height 165
click at [253, 132] on span "VIDEOS" at bounding box center [247, 132] width 32 height 13
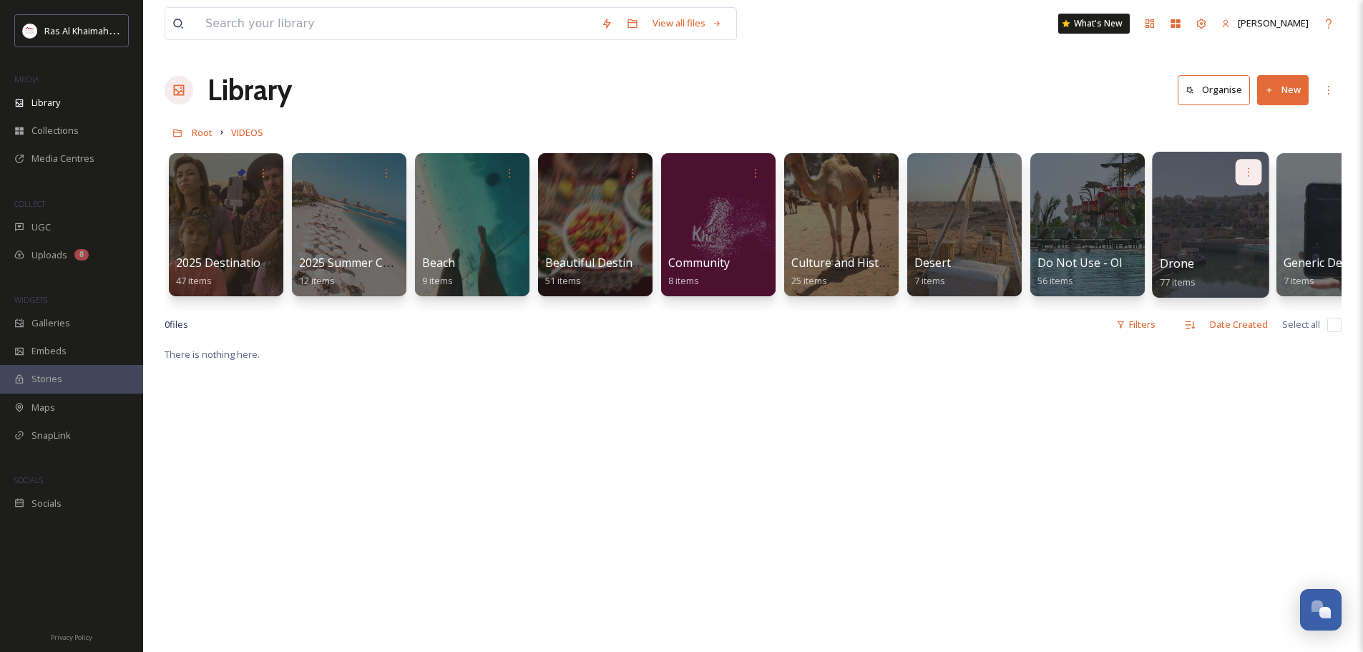
click at [1251, 171] on icon at bounding box center [1248, 171] width 11 height 11
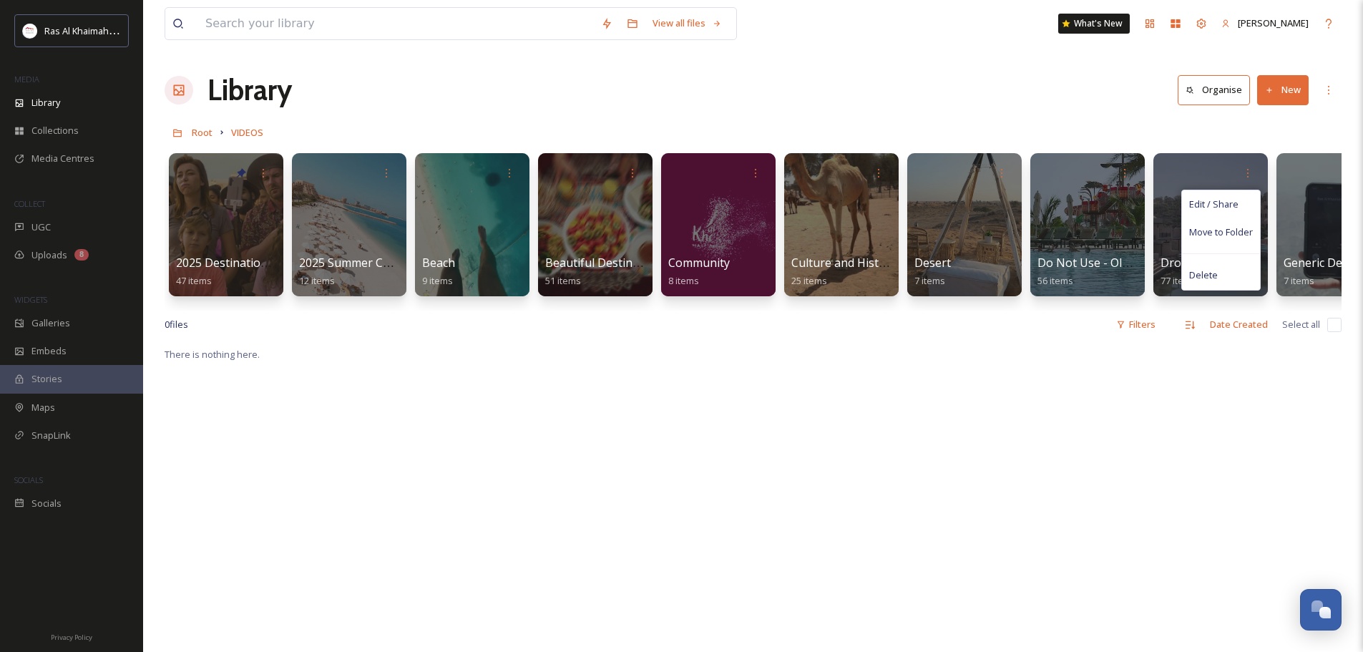
click at [1080, 338] on div "0 file s Filters Date Created Select all" at bounding box center [753, 324] width 1177 height 28
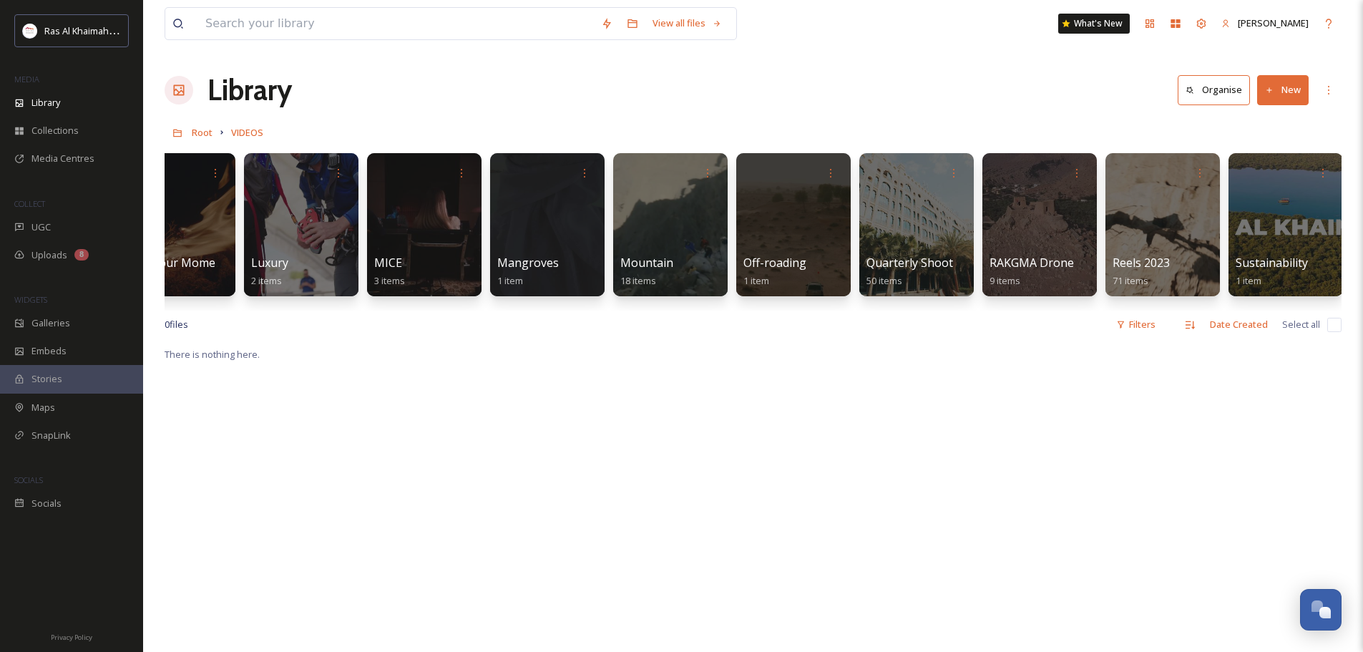
scroll to position [0, 1618]
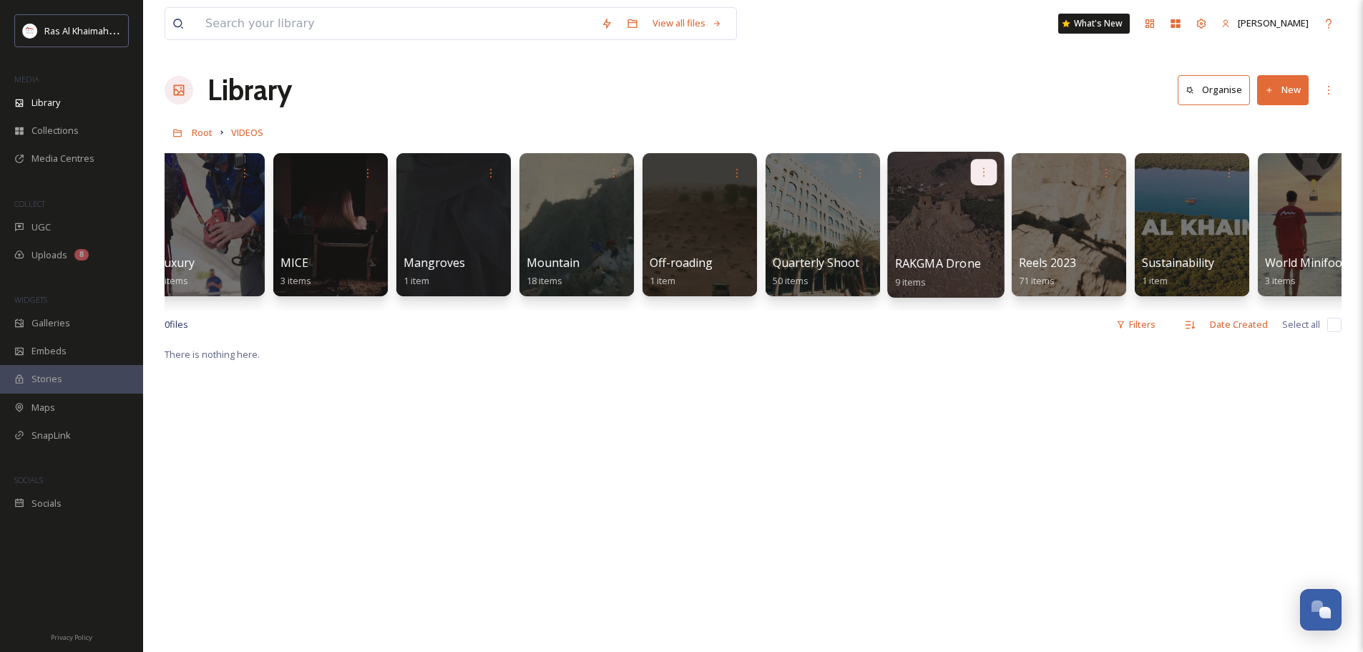
click at [985, 170] on icon at bounding box center [983, 171] width 11 height 11
click at [944, 204] on span "Edit / Share" at bounding box center [949, 204] width 50 height 14
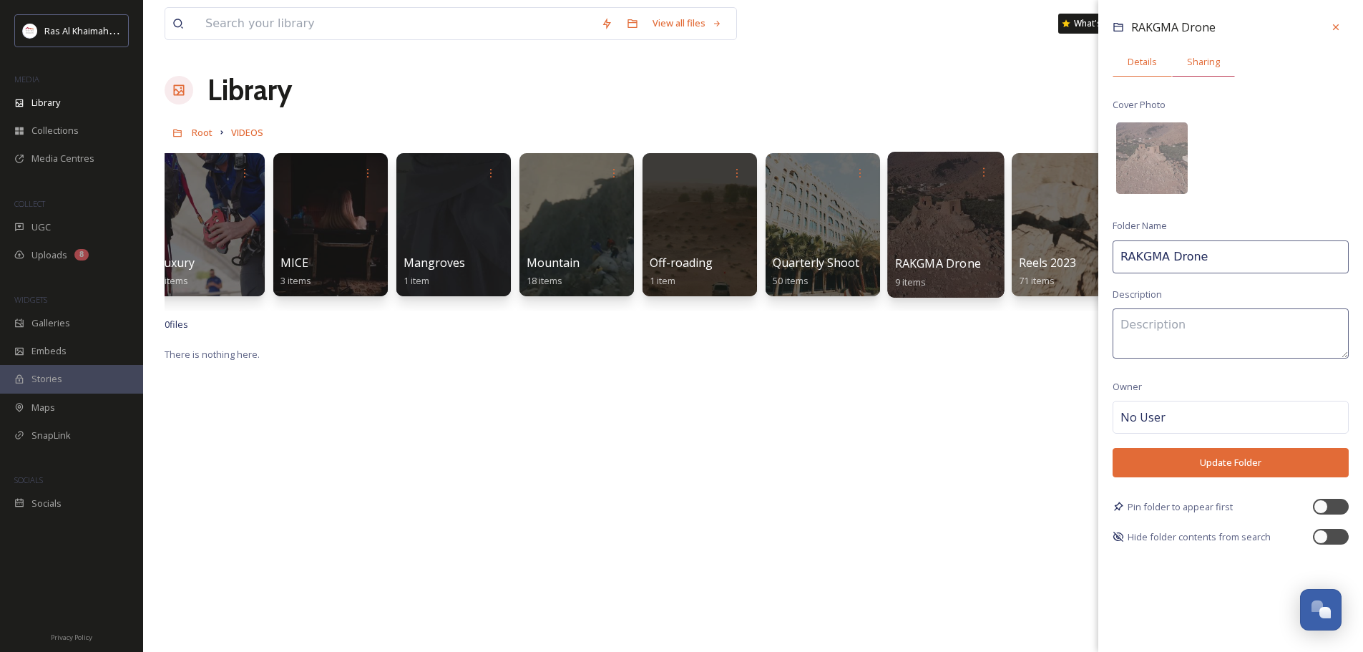
click at [1203, 57] on span "Sharing" at bounding box center [1203, 62] width 33 height 14
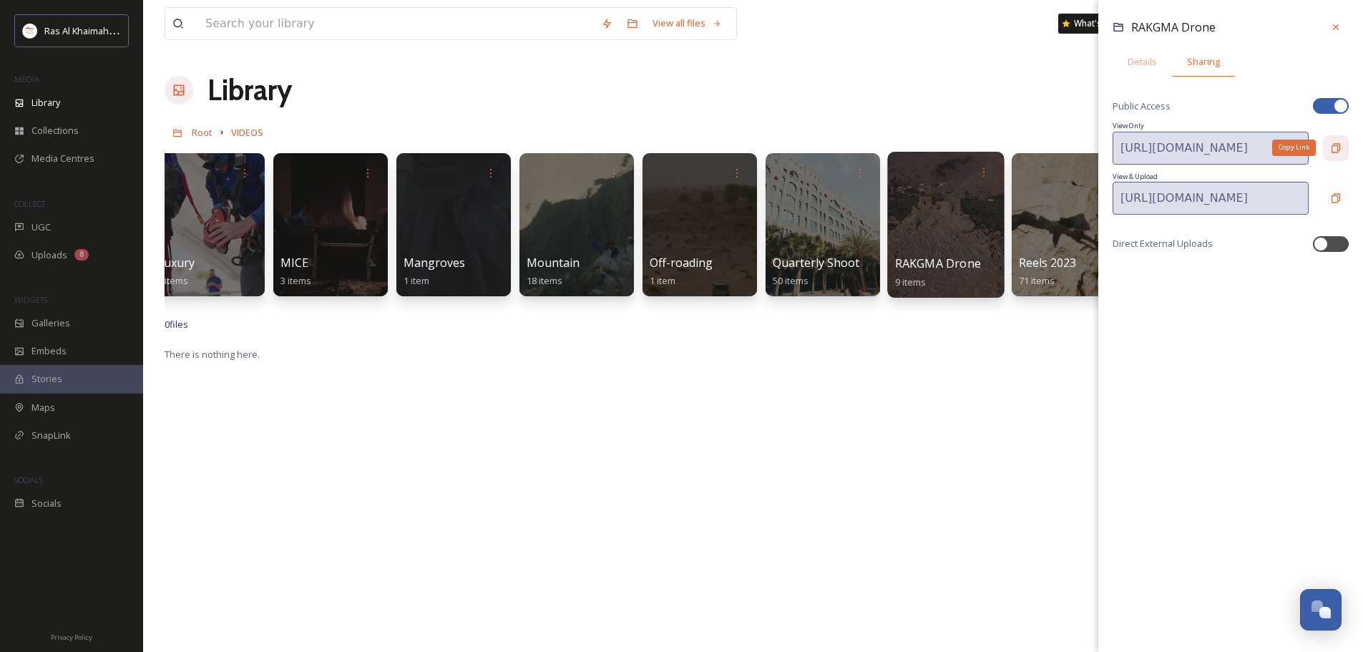
click at [1334, 138] on div "Copy Link" at bounding box center [1336, 148] width 26 height 26
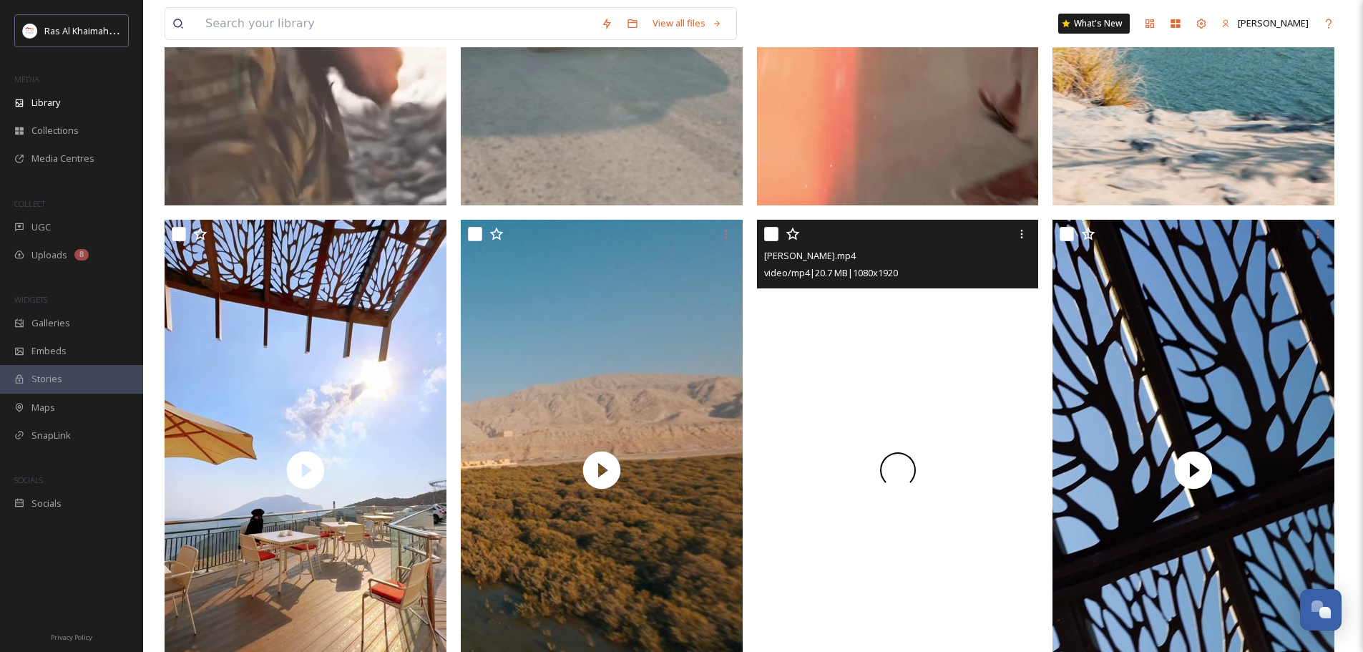
scroll to position [6796, 0]
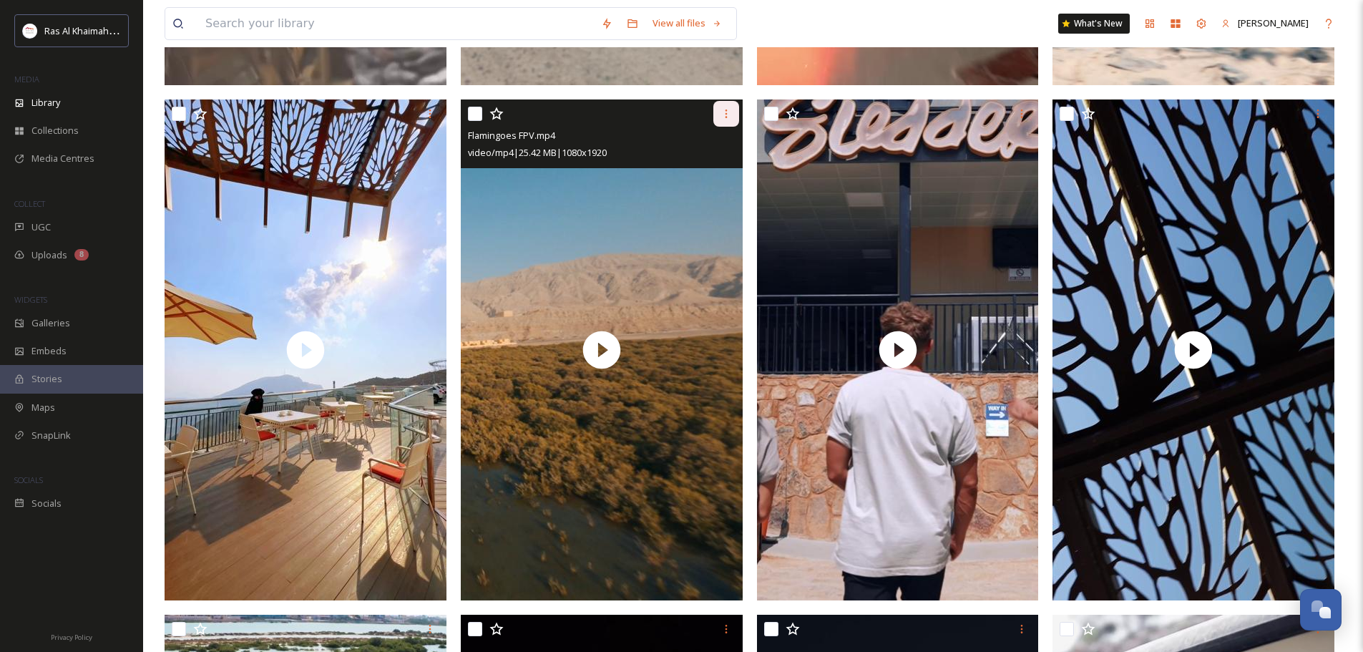
click at [731, 101] on div at bounding box center [726, 114] width 26 height 26
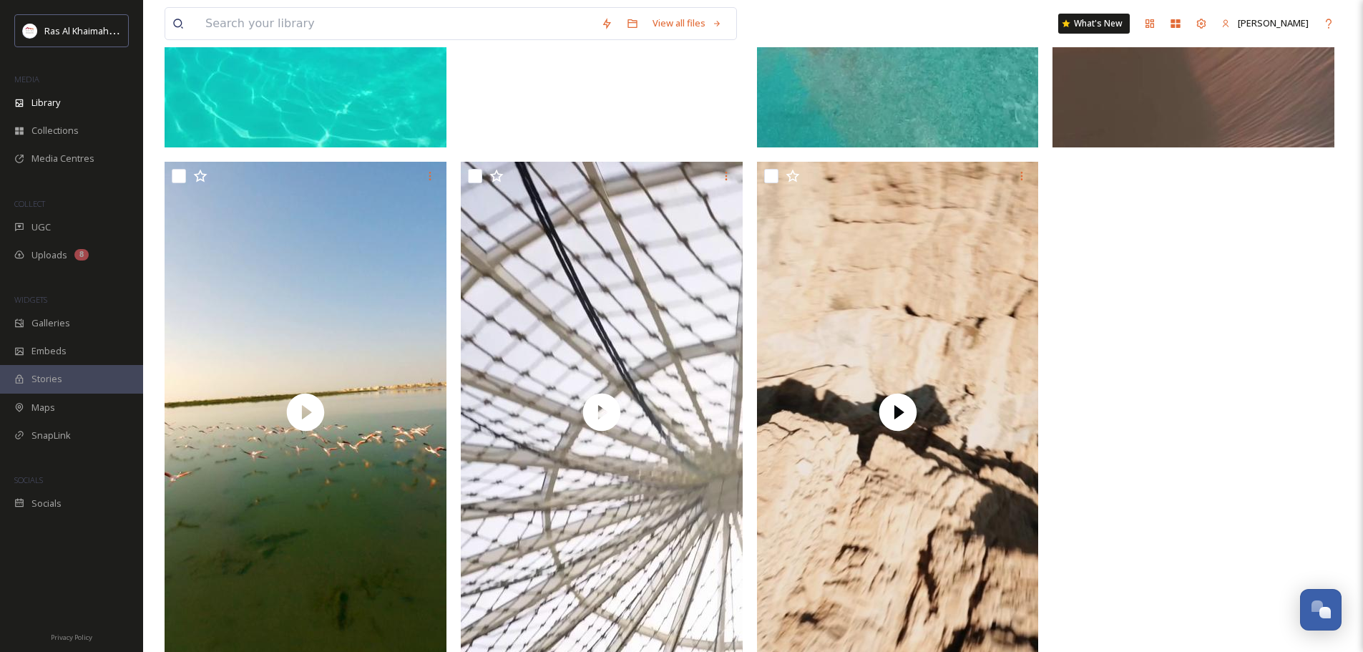
scroll to position [8831, 0]
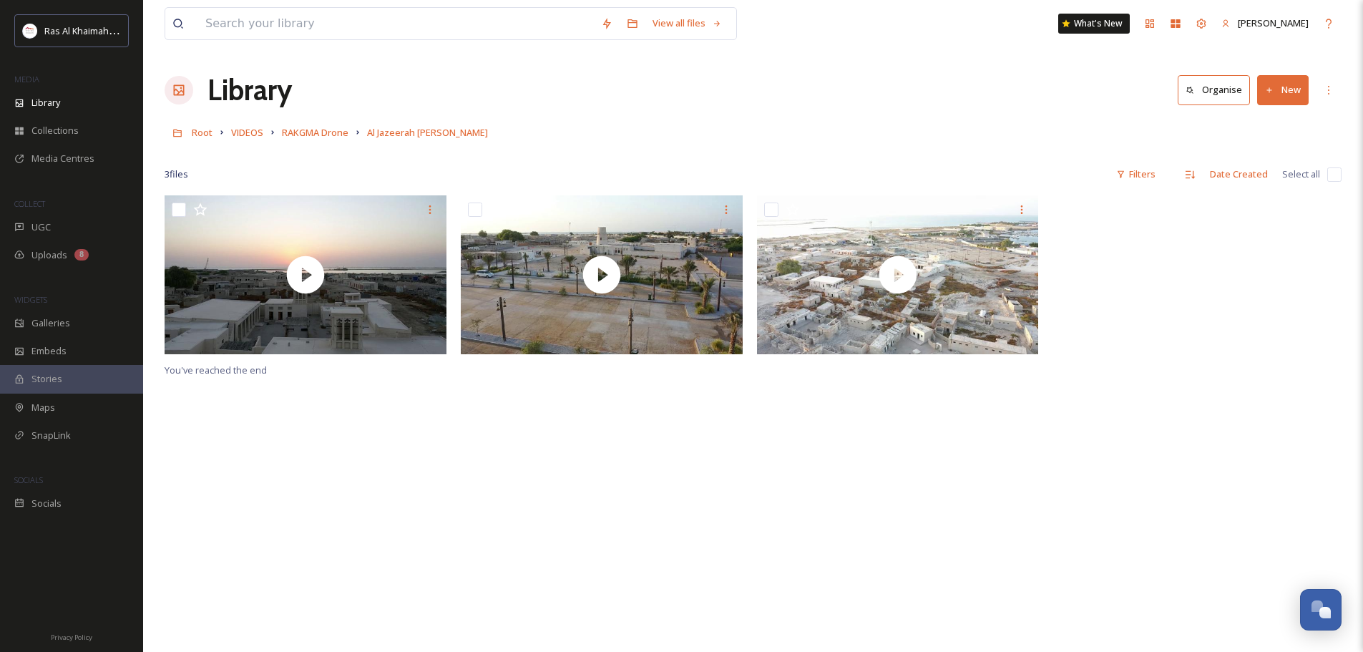
click at [941, 426] on div "You've reached the end" at bounding box center [753, 521] width 1177 height 652
